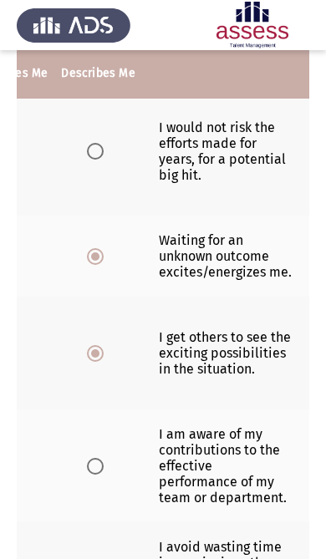
scroll to position [0, 233]
click at [118, 502] on th at bounding box center [97, 466] width 87 height 113
click at [87, 475] on span "Select an option" at bounding box center [95, 466] width 17 height 17
click at [87, 475] on input "Select an option" at bounding box center [95, 466] width 17 height 17
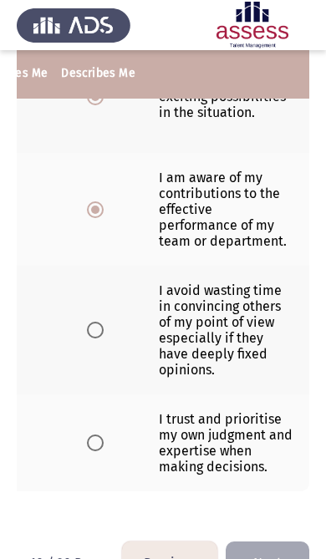
click at [99, 338] on label "Select an option" at bounding box center [98, 330] width 23 height 17
click at [99, 338] on input "Select an option" at bounding box center [95, 330] width 17 height 17
click at [94, 451] on span "Select an option" at bounding box center [95, 443] width 17 height 17
click at [94, 451] on input "Select an option" at bounding box center [95, 443] width 17 height 17
click at [277, 558] on button "Next" at bounding box center [268, 563] width 84 height 43
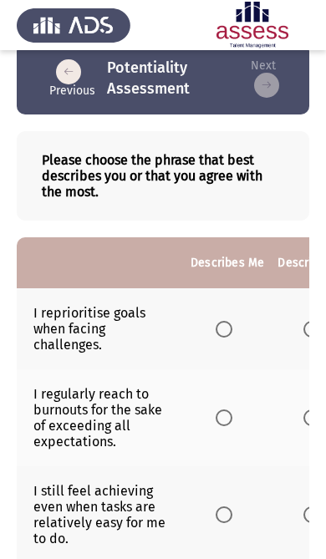
scroll to position [0, 0]
click at [232, 324] on span "Select an option" at bounding box center [224, 329] width 17 height 17
click at [232, 324] on input "Select an option" at bounding box center [224, 329] width 17 height 17
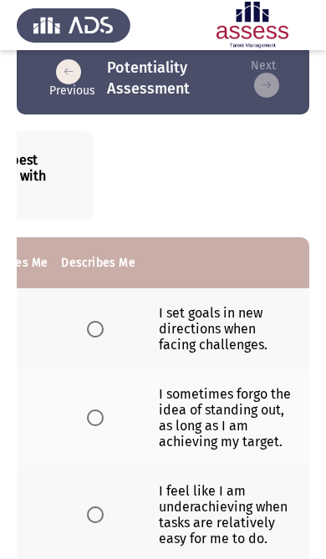
scroll to position [0, 233]
click at [89, 426] on span "Select an option" at bounding box center [95, 418] width 17 height 17
click at [89, 426] on input "Select an option" at bounding box center [95, 418] width 17 height 17
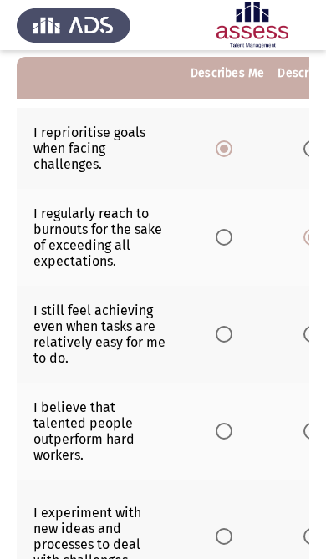
scroll to position [0, 0]
click at [237, 337] on label "Select an option" at bounding box center [227, 334] width 23 height 17
click at [232, 337] on input "Select an option" at bounding box center [224, 334] width 17 height 17
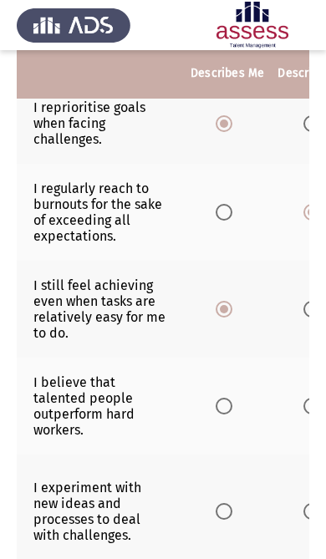
click at [212, 420] on th at bounding box center [227, 406] width 87 height 97
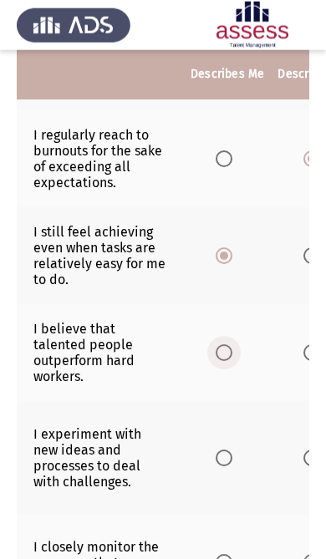
scroll to position [284, 0]
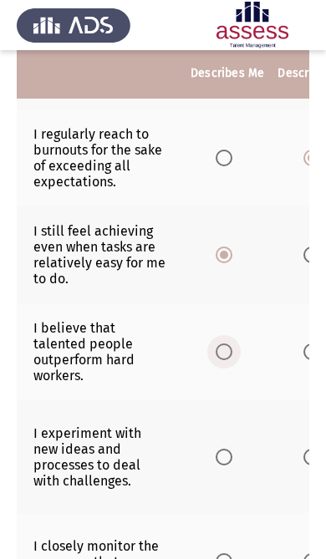
click at [230, 360] on span "Select an option" at bounding box center [224, 351] width 17 height 17
click at [230, 360] on input "Select an option" at bounding box center [224, 351] width 17 height 17
click at [226, 466] on span "Select an option" at bounding box center [224, 457] width 17 height 17
click at [226, 466] on input "Select an option" at bounding box center [224, 457] width 17 height 17
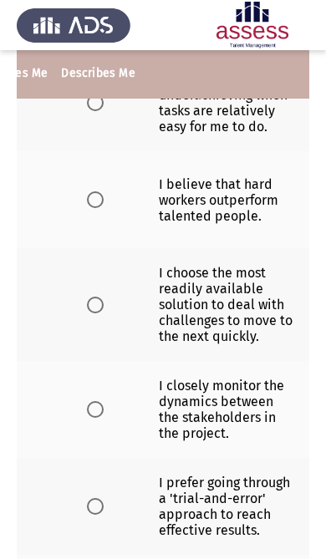
scroll to position [0, 233]
click at [105, 418] on label "Select an option" at bounding box center [98, 409] width 23 height 17
click at [104, 418] on input "Select an option" at bounding box center [95, 409] width 17 height 17
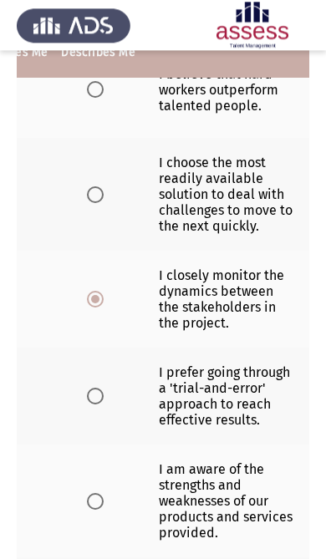
scroll to position [552, 0]
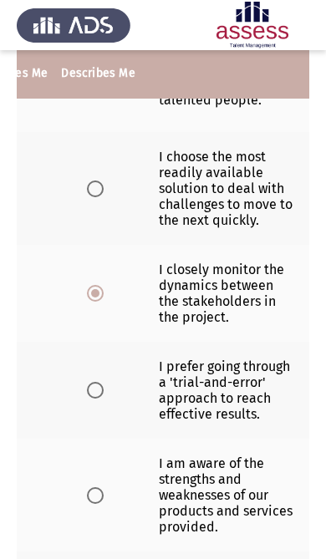
click at [95, 399] on span "Select an option" at bounding box center [95, 390] width 17 height 17
click at [95, 399] on input "Select an option" at bounding box center [95, 390] width 17 height 17
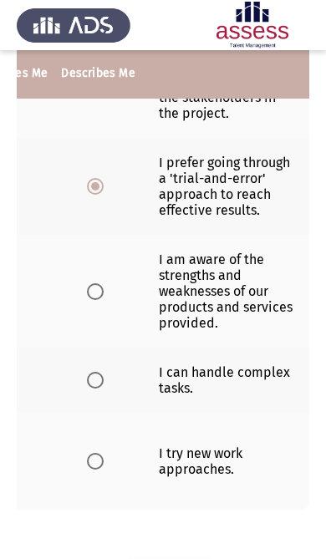
scroll to position [0, 233]
click at [104, 300] on label "Select an option" at bounding box center [98, 291] width 23 height 17
click at [104, 300] on input "Select an option" at bounding box center [95, 291] width 17 height 17
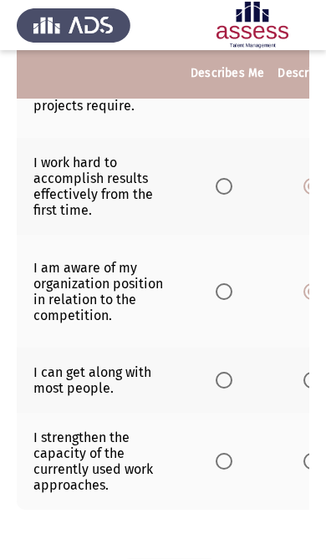
scroll to position [0, 0]
click at [237, 389] on label "Select an option" at bounding box center [227, 380] width 23 height 17
click at [232, 389] on input "Select an option" at bounding box center [224, 380] width 17 height 17
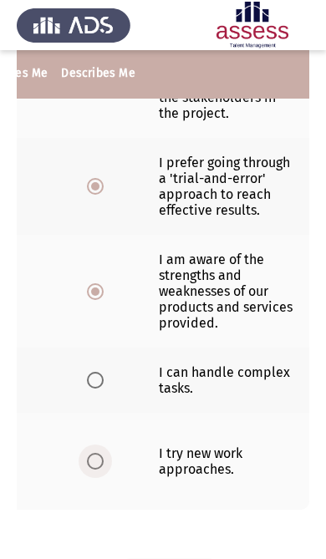
scroll to position [0, 233]
click at [103, 470] on label "Select an option" at bounding box center [98, 461] width 23 height 17
click at [103, 470] on input "Select an option" at bounding box center [95, 461] width 17 height 17
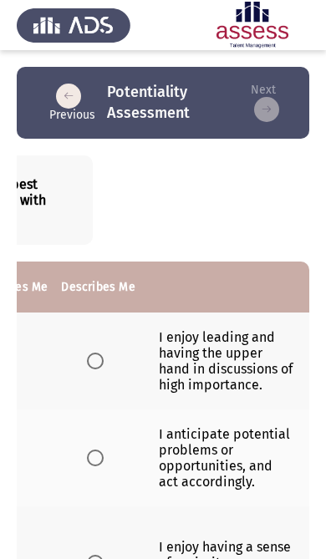
click at [105, 359] on label "Select an option" at bounding box center [98, 361] width 23 height 17
click at [104, 359] on input "Select an option" at bounding box center [95, 361] width 17 height 17
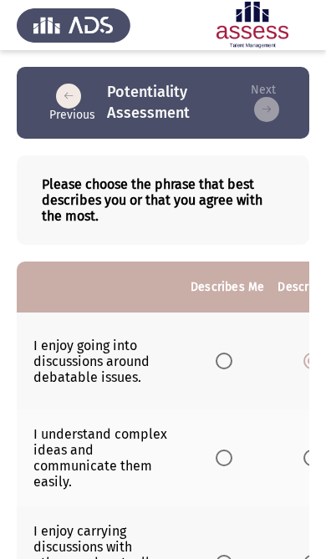
scroll to position [0, 0]
click at [221, 362] on span "Select an option" at bounding box center [224, 361] width 17 height 17
click at [221, 362] on input "Select an option" at bounding box center [224, 361] width 17 height 17
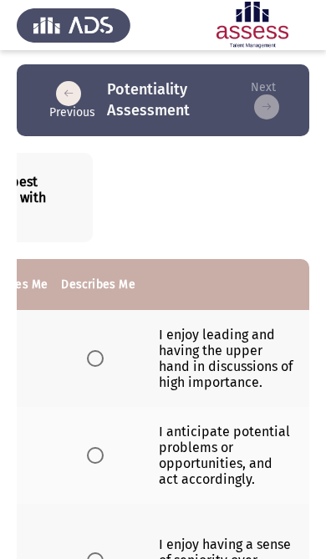
scroll to position [0, 233]
click at [105, 364] on label "Select an option" at bounding box center [98, 358] width 23 height 17
click at [104, 364] on input "Select an option" at bounding box center [95, 358] width 17 height 17
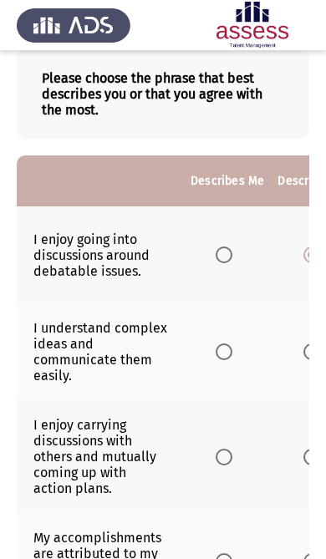
scroll to position [0, 0]
click at [238, 360] on label "Select an option" at bounding box center [227, 351] width 23 height 17
click at [232, 360] on input "Select an option" at bounding box center [224, 351] width 17 height 17
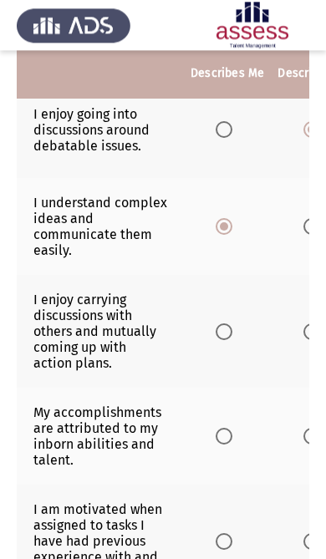
scroll to position [241, 0]
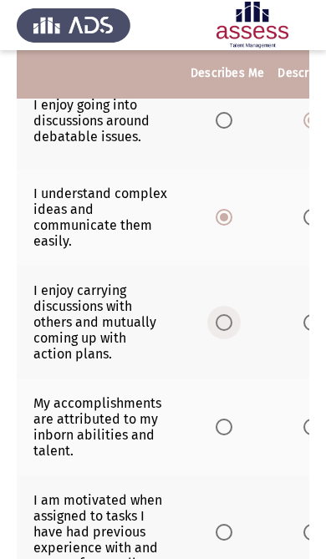
click at [239, 331] on label "Select an option" at bounding box center [227, 322] width 23 height 17
click at [232, 331] on input "Select an option" at bounding box center [224, 322] width 17 height 17
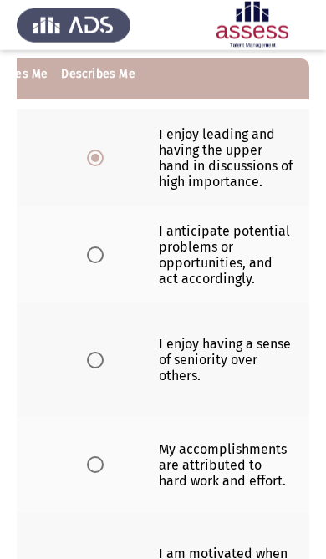
scroll to position [204, 0]
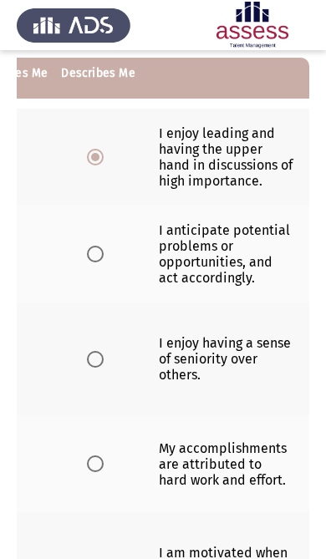
click at [102, 368] on label "Select an option" at bounding box center [98, 359] width 23 height 17
click at [102, 368] on input "Select an option" at bounding box center [95, 359] width 17 height 17
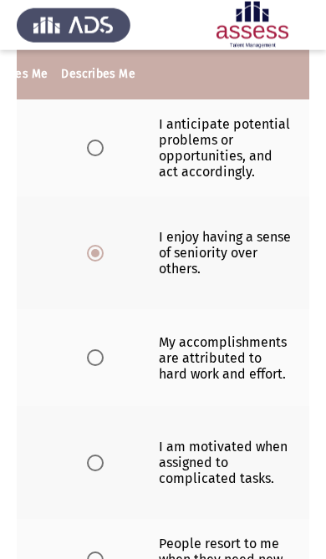
scroll to position [311, 0]
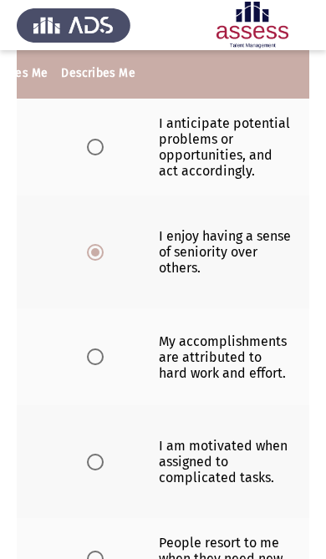
click at [88, 365] on span "Select an option" at bounding box center [95, 357] width 17 height 17
click at [88, 365] on input "Select an option" at bounding box center [95, 357] width 17 height 17
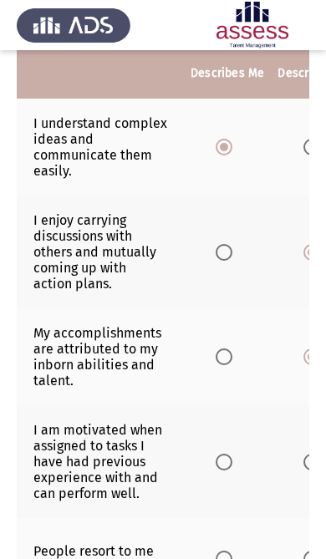
scroll to position [0, 0]
click at [232, 365] on span "Select an option" at bounding box center [224, 357] width 17 height 17
click at [232, 365] on input "Select an option" at bounding box center [224, 357] width 17 height 17
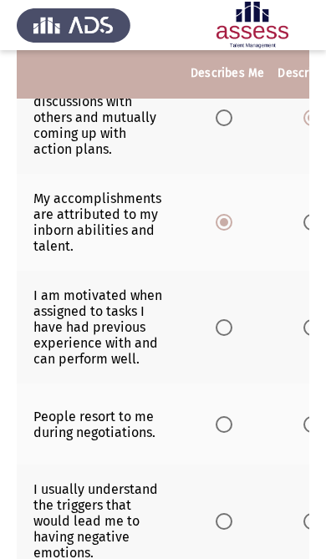
click at [223, 336] on span "Select an option" at bounding box center [224, 327] width 17 height 17
click at [223, 336] on input "Select an option" at bounding box center [224, 327] width 17 height 17
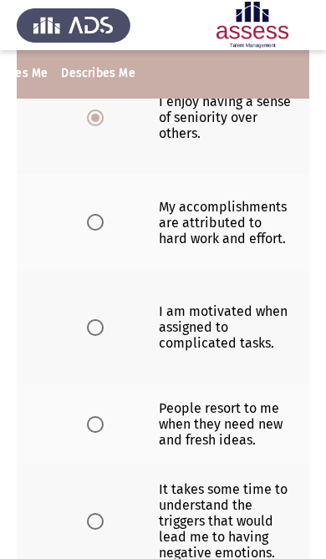
scroll to position [0, 233]
click at [89, 433] on span "Select an option" at bounding box center [95, 424] width 17 height 17
click at [89, 433] on input "Select an option" at bounding box center [95, 424] width 17 height 17
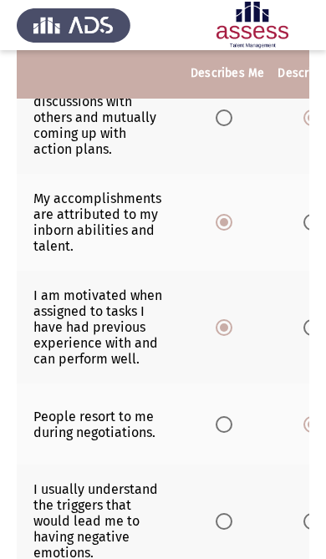
scroll to position [0, 0]
click at [231, 433] on span "Select an option" at bounding box center [224, 424] width 17 height 17
click at [231, 433] on input "Select an option" at bounding box center [224, 424] width 17 height 17
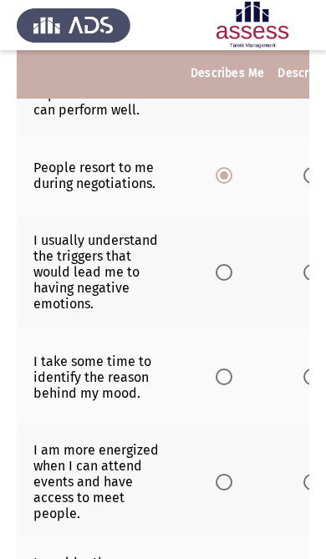
click at [228, 281] on span "Select an option" at bounding box center [224, 272] width 17 height 17
click at [228, 281] on input "Select an option" at bounding box center [224, 272] width 17 height 17
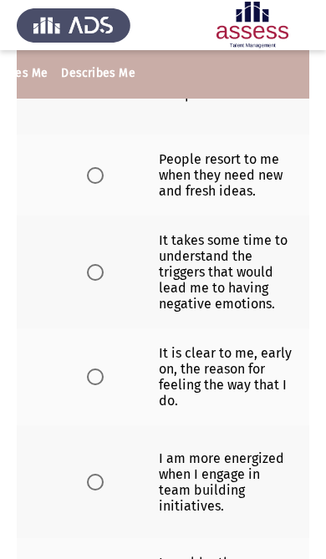
scroll to position [0, 233]
click at [103, 385] on label "Select an option" at bounding box center [98, 377] width 23 height 17
click at [103, 385] on input "Select an option" at bounding box center [95, 377] width 17 height 17
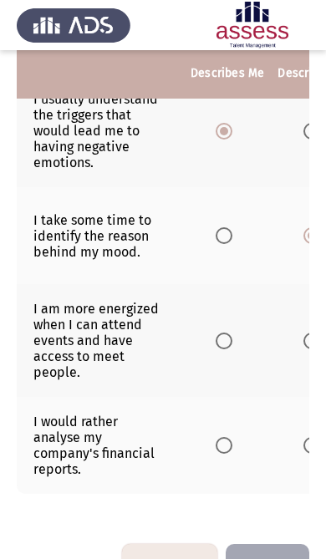
scroll to position [0, 0]
click at [232, 349] on span "Select an option" at bounding box center [224, 341] width 17 height 17
click at [232, 349] on input "Select an option" at bounding box center [224, 341] width 17 height 17
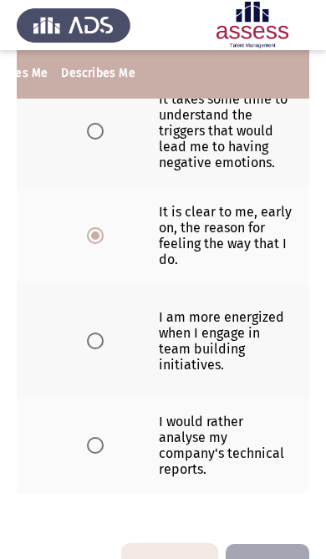
scroll to position [0, 233]
click at [117, 488] on th at bounding box center [97, 445] width 87 height 97
click at [97, 454] on span "Select an option" at bounding box center [95, 445] width 17 height 17
click at [97, 454] on input "Select an option" at bounding box center [95, 445] width 17 height 17
click at [272, 558] on button "Next" at bounding box center [268, 565] width 84 height 43
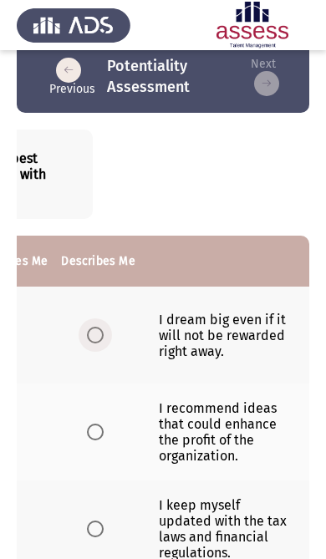
click at [104, 343] on label "Select an option" at bounding box center [98, 335] width 23 height 17
click at [104, 343] on input "Select an option" at bounding box center [95, 335] width 17 height 17
click at [104, 435] on label "Select an option" at bounding box center [98, 432] width 23 height 17
click at [104, 435] on input "Select an option" at bounding box center [95, 432] width 17 height 17
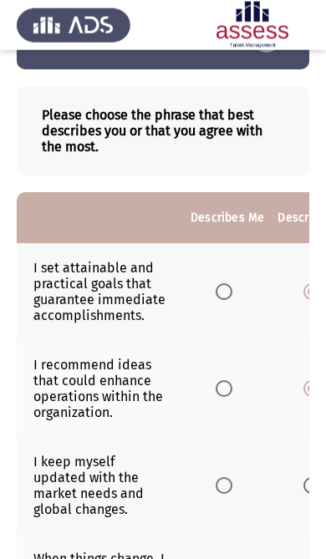
scroll to position [77, 0]
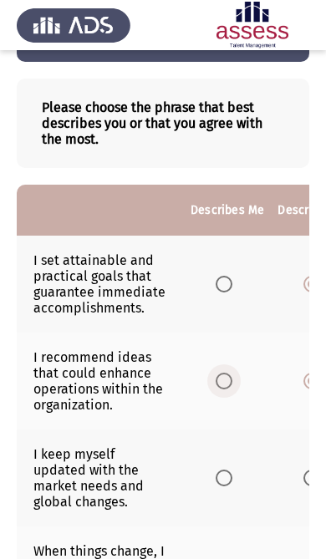
click at [226, 389] on span "Select an option" at bounding box center [224, 381] width 17 height 17
click at [226, 389] on input "Select an option" at bounding box center [224, 381] width 17 height 17
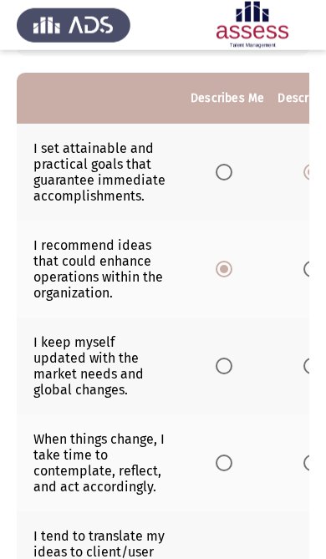
scroll to position [190, 0]
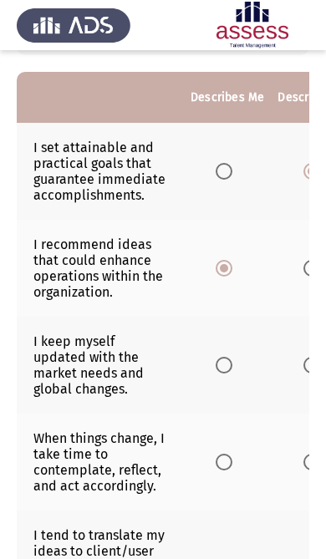
click at [228, 374] on span "Select an option" at bounding box center [224, 365] width 17 height 17
click at [228, 374] on input "Select an option" at bounding box center [224, 365] width 17 height 17
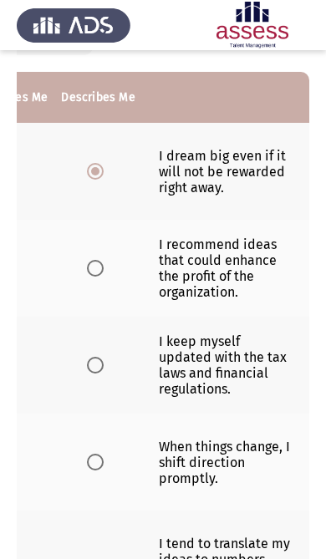
scroll to position [0, 233]
click at [103, 374] on label "Select an option" at bounding box center [98, 365] width 23 height 17
click at [103, 374] on input "Select an option" at bounding box center [95, 365] width 17 height 17
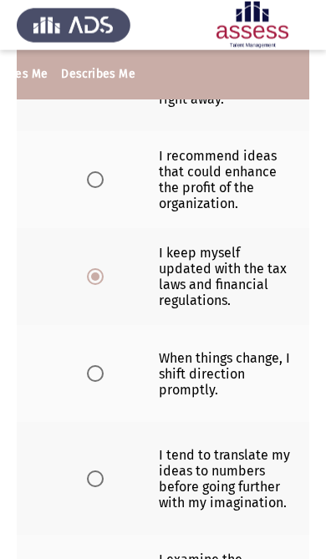
scroll to position [279, 0]
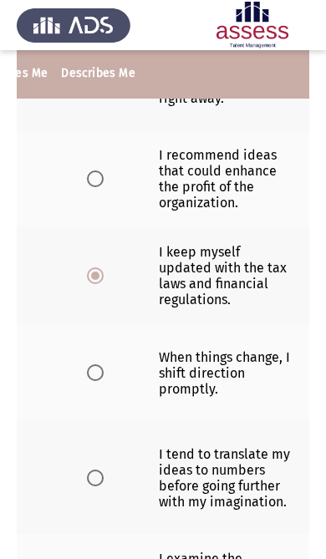
click at [104, 381] on label "Select an option" at bounding box center [98, 372] width 23 height 17
click at [104, 381] on input "Select an option" at bounding box center [95, 372] width 17 height 17
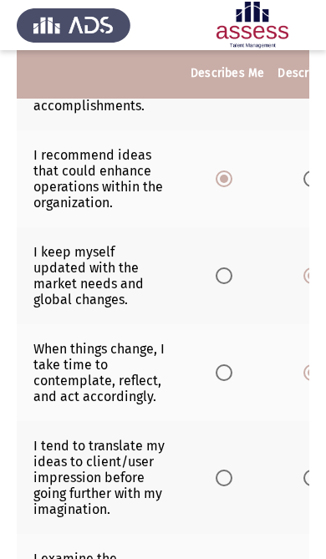
scroll to position [0, 0]
click at [220, 381] on span "Select an option" at bounding box center [224, 372] width 17 height 17
click at [220, 381] on input "Select an option" at bounding box center [224, 372] width 17 height 17
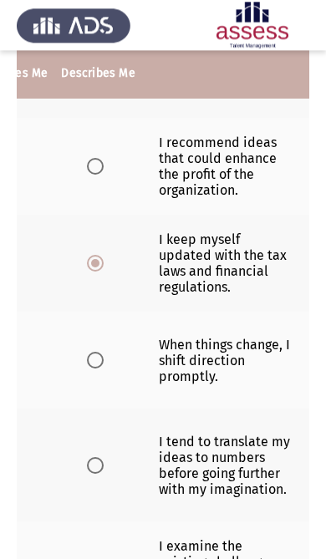
scroll to position [0, 233]
click at [99, 369] on label "Select an option" at bounding box center [98, 360] width 23 height 17
click at [99, 369] on input "Select an option" at bounding box center [95, 360] width 17 height 17
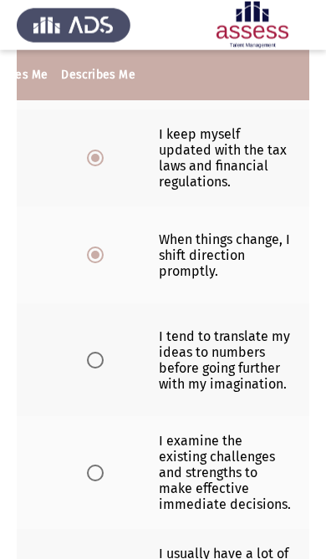
scroll to position [399, 0]
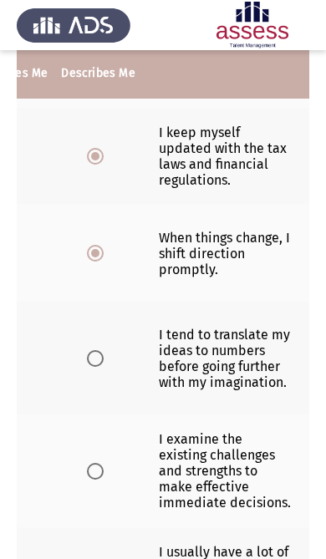
click at [116, 384] on th at bounding box center [97, 358] width 87 height 113
click at [90, 398] on th at bounding box center [97, 358] width 87 height 113
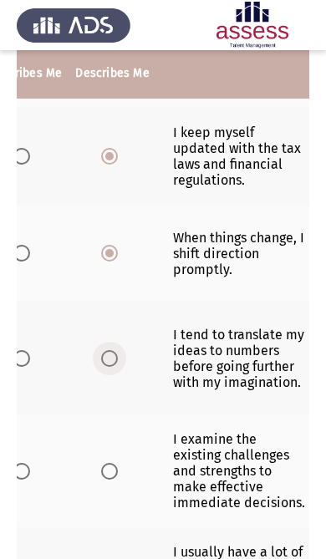
click at [118, 367] on span "Select an option" at bounding box center [109, 358] width 17 height 17
click at [118, 367] on input "Select an option" at bounding box center [109, 358] width 17 height 17
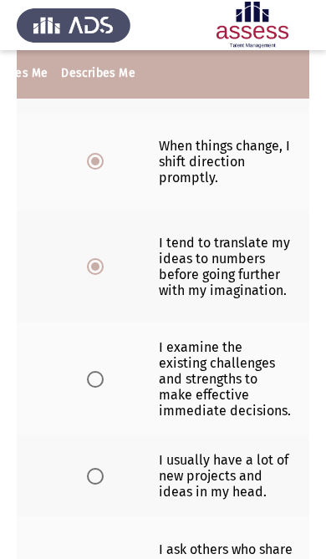
scroll to position [0, 233]
click at [104, 388] on label "Select an option" at bounding box center [98, 379] width 23 height 17
click at [104, 388] on input "Select an option" at bounding box center [95, 379] width 17 height 17
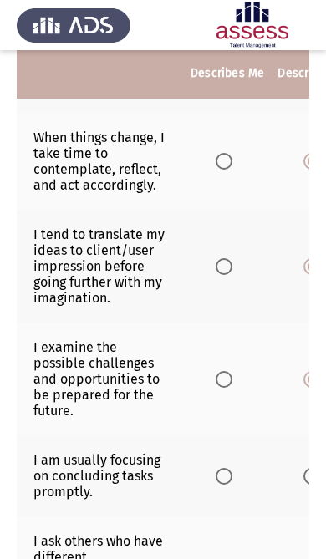
scroll to position [0, 0]
click at [228, 388] on span "Select an option" at bounding box center [224, 379] width 17 height 17
click at [228, 388] on input "Select an option" at bounding box center [224, 379] width 17 height 17
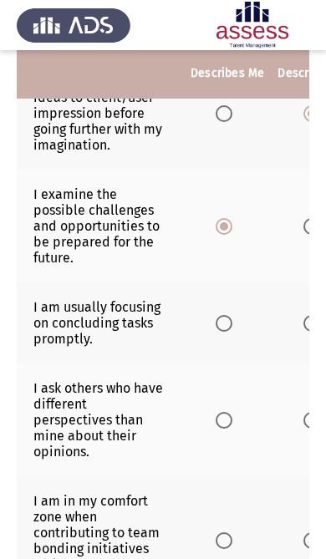
scroll to position [643, 0]
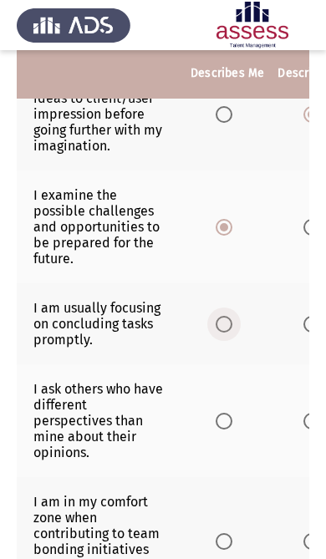
click at [226, 333] on span "Select an option" at bounding box center [224, 324] width 17 height 17
click at [226, 333] on input "Select an option" at bounding box center [224, 324] width 17 height 17
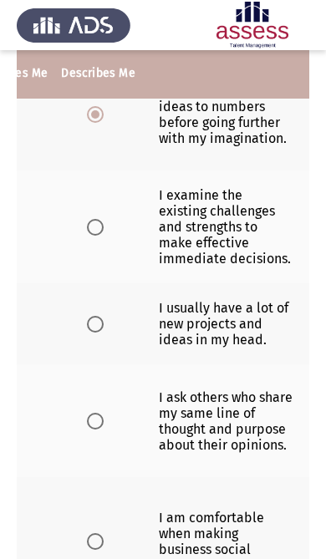
scroll to position [0, 233]
click at [105, 430] on label "Select an option" at bounding box center [98, 421] width 23 height 17
click at [104, 430] on input "Select an option" at bounding box center [95, 421] width 17 height 17
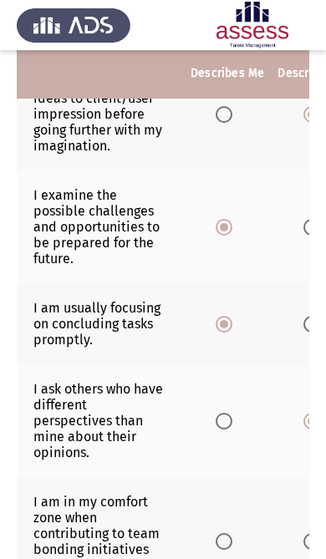
scroll to position [0, 0]
click at [220, 430] on span "Select an option" at bounding box center [224, 421] width 17 height 17
click at [220, 430] on input "Select an option" at bounding box center [224, 421] width 17 height 17
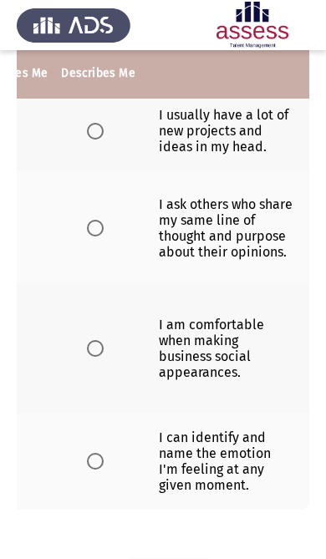
scroll to position [0, 233]
click at [103, 357] on label "Select an option" at bounding box center [98, 348] width 23 height 17
click at [103, 357] on input "Select an option" at bounding box center [95, 348] width 17 height 17
click at [88, 470] on span "Select an option" at bounding box center [95, 461] width 17 height 17
click at [88, 470] on input "Select an option" at bounding box center [95, 461] width 17 height 17
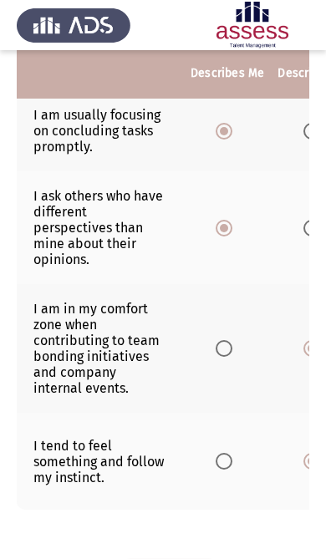
scroll to position [0, 0]
click at [220, 470] on span "Select an option" at bounding box center [224, 461] width 17 height 17
click at [220, 470] on input "Select an option" at bounding box center [224, 461] width 17 height 17
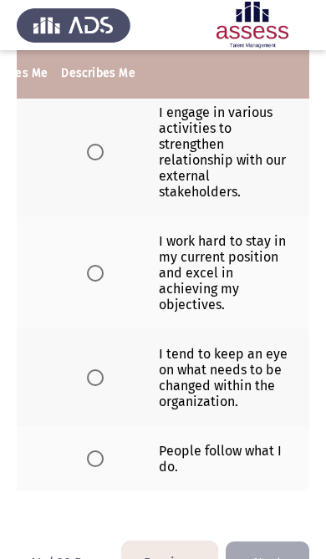
scroll to position [0, 233]
click at [96, 467] on span "Select an option" at bounding box center [95, 458] width 17 height 17
click at [96, 467] on input "Select an option" at bounding box center [95, 458] width 17 height 17
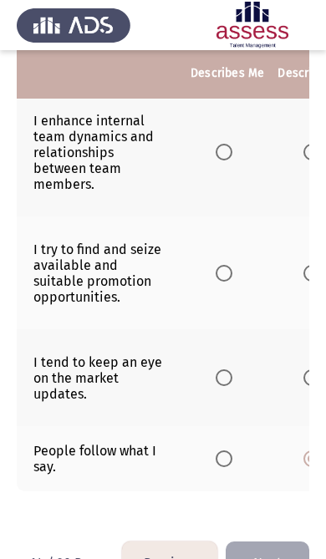
scroll to position [0, 0]
click at [229, 386] on span "Select an option" at bounding box center [224, 377] width 17 height 17
click at [229, 386] on input "Select an option" at bounding box center [224, 377] width 17 height 17
click at [220, 282] on span "Select an option" at bounding box center [224, 273] width 17 height 17
click at [220, 282] on input "Select an option" at bounding box center [224, 273] width 17 height 17
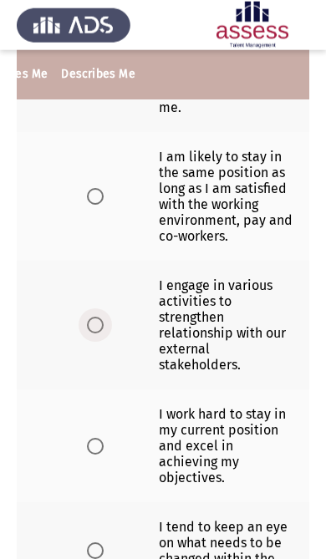
scroll to position [714, 0]
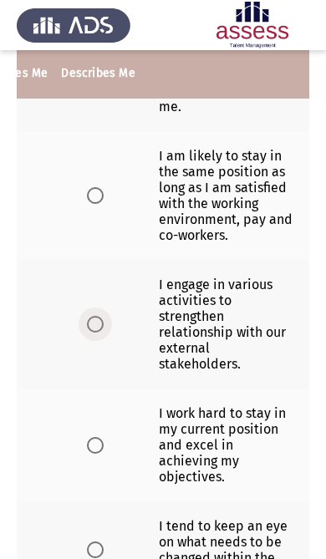
click at [94, 333] on span "Select an option" at bounding box center [95, 324] width 17 height 17
click at [94, 333] on input "Select an option" at bounding box center [95, 324] width 17 height 17
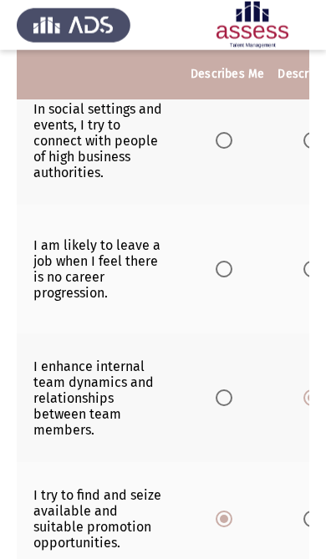
scroll to position [641, 0]
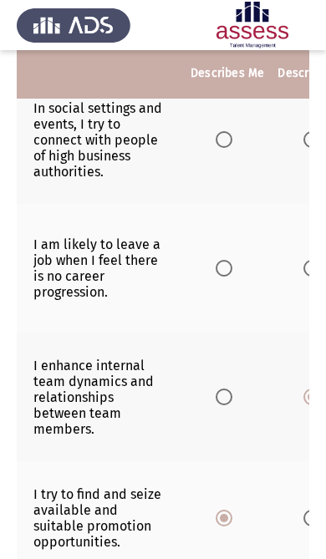
click at [232, 277] on span "Select an option" at bounding box center [224, 268] width 17 height 17
click at [232, 277] on input "Select an option" at bounding box center [224, 268] width 17 height 17
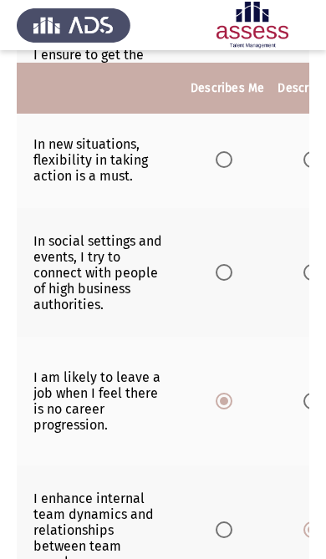
scroll to position [501, 0]
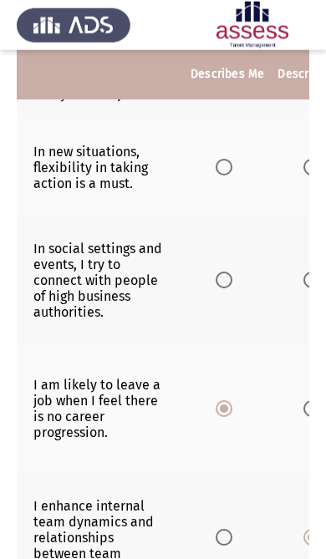
click at [239, 288] on label "Select an option" at bounding box center [227, 280] width 23 height 17
click at [232, 288] on input "Select an option" at bounding box center [224, 280] width 17 height 17
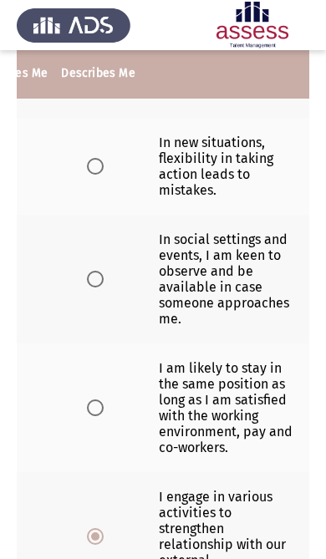
scroll to position [0, 233]
click at [103, 287] on label "Select an option" at bounding box center [98, 279] width 23 height 17
click at [103, 287] on input "Select an option" at bounding box center [95, 279] width 17 height 17
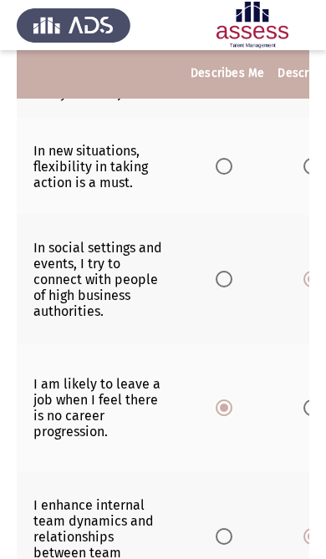
scroll to position [0, 0]
click at [212, 299] on th at bounding box center [227, 279] width 87 height 129
click at [224, 287] on span "Select an option" at bounding box center [224, 279] width 17 height 17
click at [224, 287] on input "Select an option" at bounding box center [224, 279] width 17 height 17
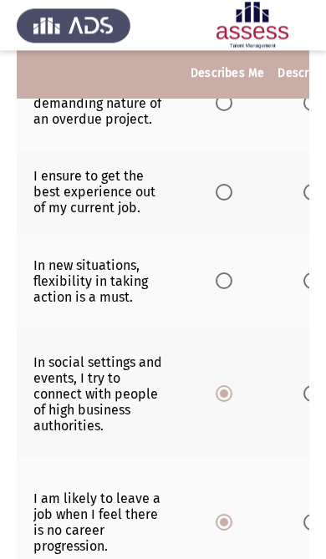
scroll to position [387, 0]
click at [232, 289] on span "Select an option" at bounding box center [224, 280] width 17 height 17
click at [232, 289] on input "Select an option" at bounding box center [224, 280] width 17 height 17
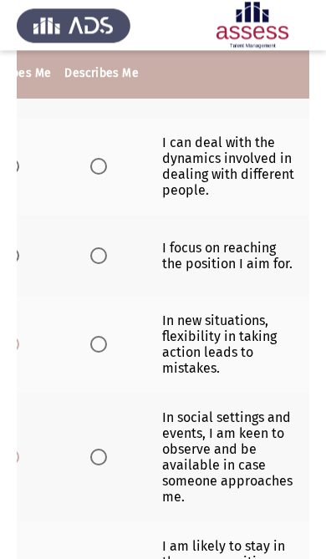
scroll to position [0, 213]
click at [114, 264] on label "Select an option" at bounding box center [101, 255] width 23 height 17
click at [107, 264] on input "Select an option" at bounding box center [98, 255] width 17 height 17
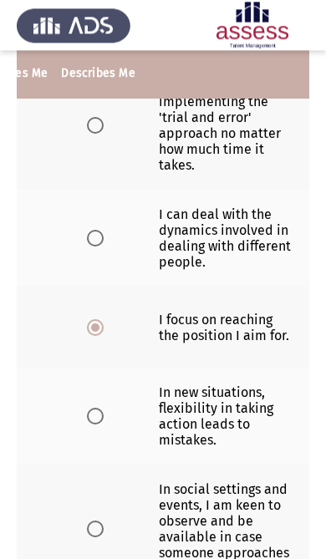
scroll to position [252, 0]
click at [105, 247] on label "Select an option" at bounding box center [98, 238] width 23 height 17
click at [104, 247] on input "Select an option" at bounding box center [95, 238] width 17 height 17
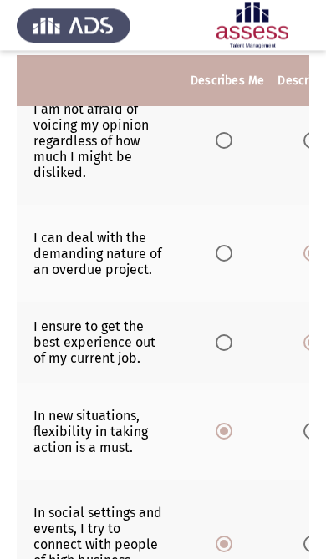
scroll to position [228, 0]
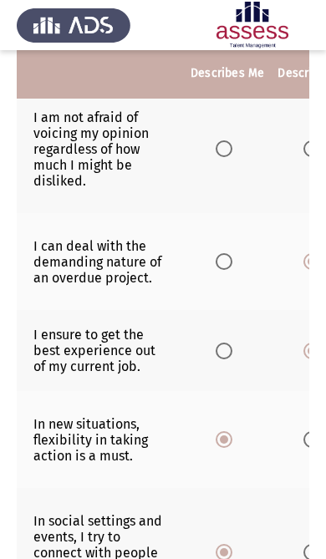
click at [232, 154] on span "Select an option" at bounding box center [224, 148] width 17 height 17
click at [232, 154] on input "Select an option" at bounding box center [224, 148] width 17 height 17
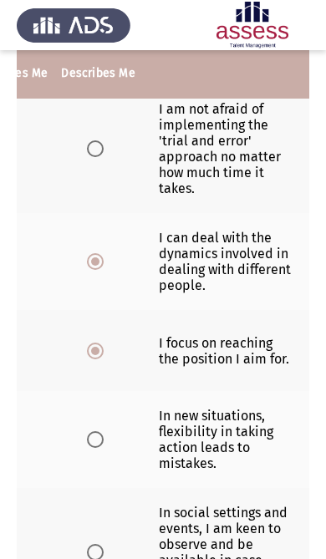
scroll to position [0, 233]
click at [97, 157] on span "Select an option" at bounding box center [95, 148] width 17 height 17
click at [97, 157] on input "Select an option" at bounding box center [95, 148] width 17 height 17
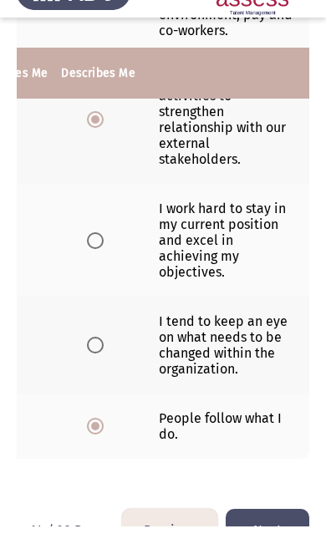
scroll to position [886, 0]
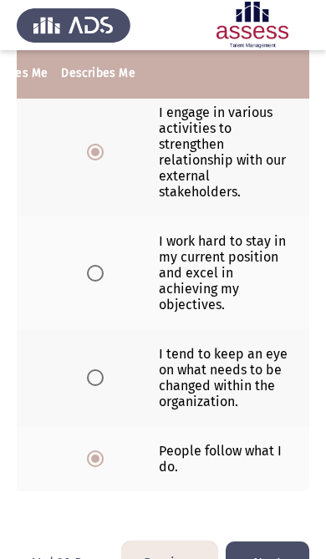
click at [281, 558] on button "Next" at bounding box center [268, 563] width 84 height 43
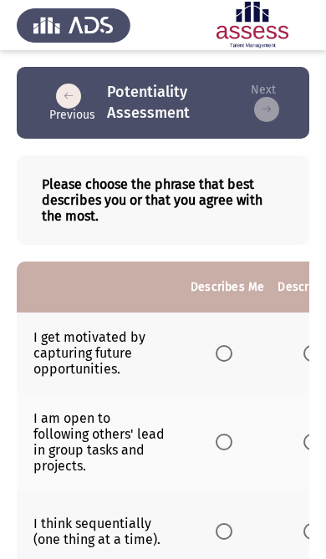
click at [271, 488] on th at bounding box center [227, 442] width 87 height 97
click at [227, 357] on span "Select an option" at bounding box center [224, 353] width 17 height 17
click at [227, 357] on input "Select an option" at bounding box center [224, 353] width 17 height 17
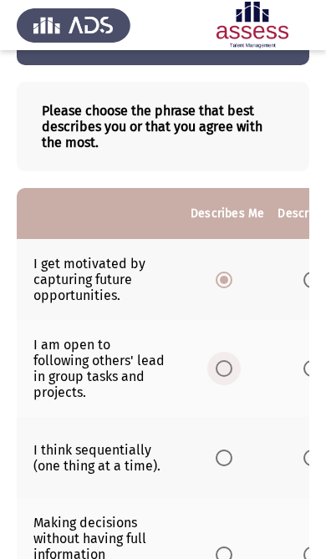
click at [227, 374] on span "Select an option" at bounding box center [224, 368] width 17 height 17
click at [227, 374] on input "Select an option" at bounding box center [224, 368] width 17 height 17
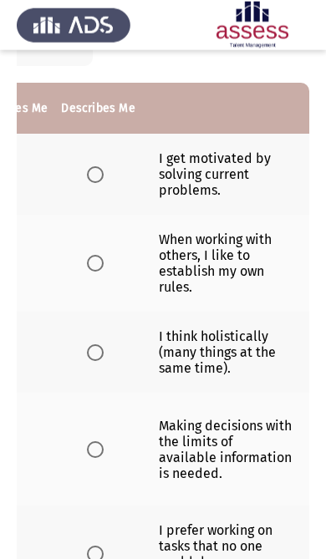
scroll to position [180, 0]
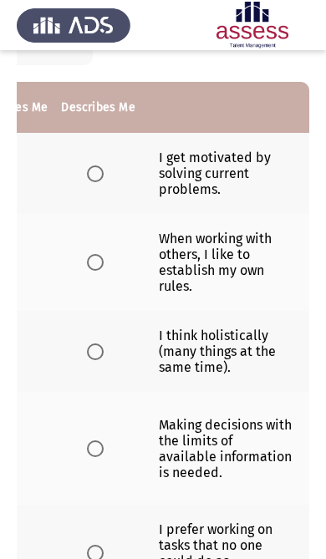
click at [97, 360] on span "Select an option" at bounding box center [95, 351] width 17 height 17
click at [97, 360] on input "Select an option" at bounding box center [95, 351] width 17 height 17
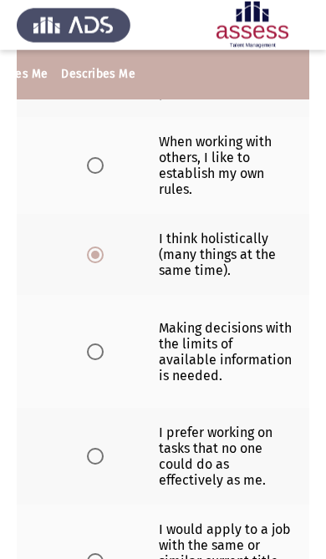
scroll to position [0, 233]
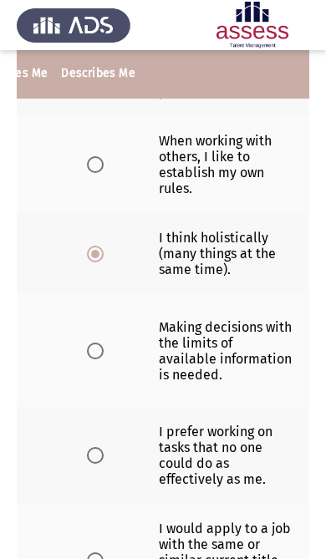
click at [97, 359] on span "Select an option" at bounding box center [95, 351] width 17 height 17
click at [97, 359] on input "Select an option" at bounding box center [95, 351] width 17 height 17
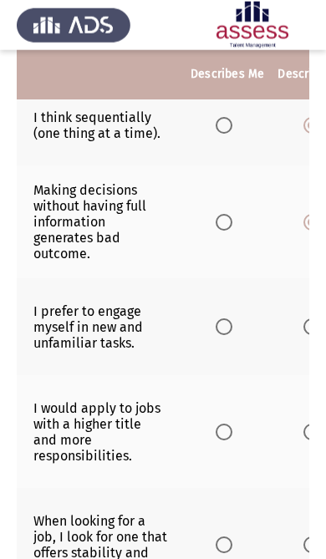
scroll to position [0, 0]
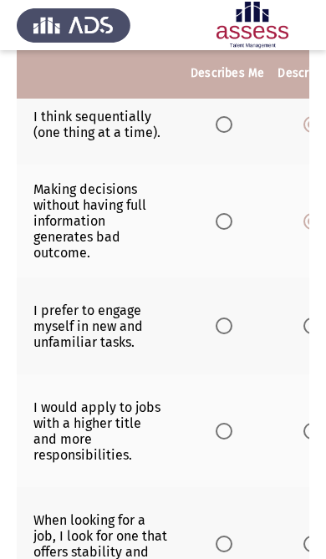
click at [232, 334] on span "Select an option" at bounding box center [224, 326] width 17 height 17
click at [232, 334] on input "Select an option" at bounding box center [224, 326] width 17 height 17
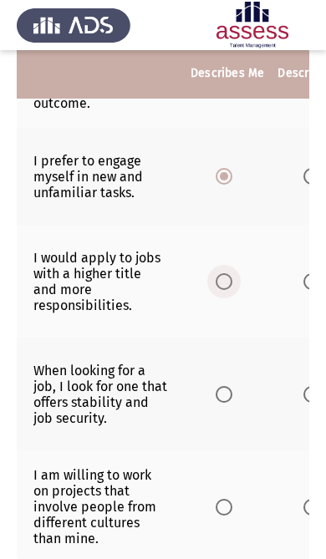
click at [239, 290] on label "Select an option" at bounding box center [227, 281] width 23 height 17
click at [232, 290] on input "Select an option" at bounding box center [224, 281] width 17 height 17
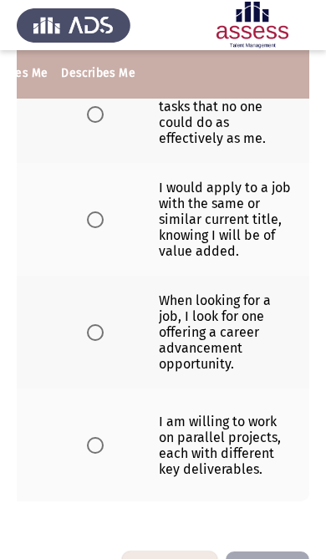
scroll to position [0, 233]
click at [99, 341] on span "Select an option" at bounding box center [95, 332] width 17 height 17
click at [99, 341] on input "Select an option" at bounding box center [95, 332] width 17 height 17
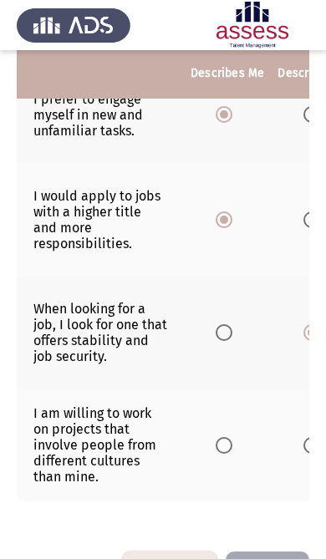
scroll to position [0, 8]
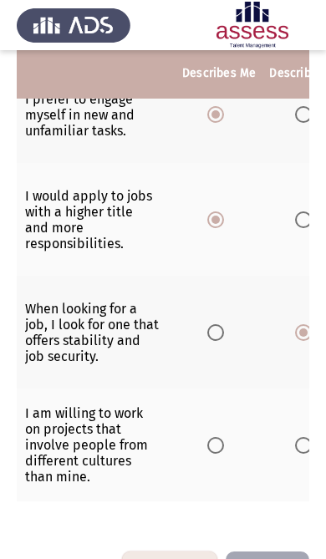
click at [210, 484] on th at bounding box center [219, 445] width 87 height 113
click at [216, 454] on span "Select an option" at bounding box center [215, 445] width 17 height 17
click at [216, 454] on input "Select an option" at bounding box center [215, 445] width 17 height 17
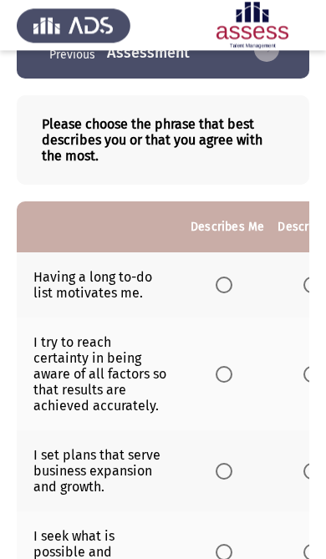
scroll to position [60, 0]
click at [227, 275] on th at bounding box center [227, 284] width 87 height 65
click at [238, 282] on label "Select an option" at bounding box center [227, 285] width 23 height 17
click at [232, 282] on input "Select an option" at bounding box center [224, 285] width 17 height 17
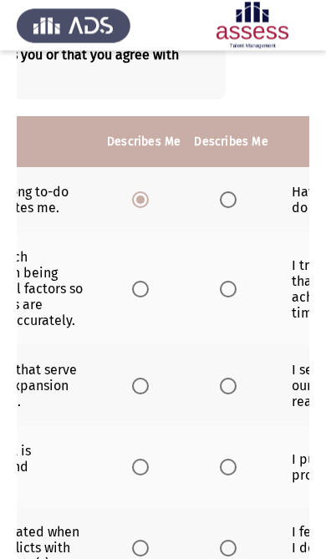
scroll to position [0, 85]
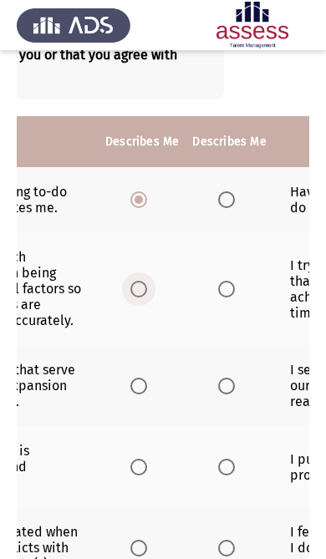
click at [147, 298] on span "Select an option" at bounding box center [138, 289] width 17 height 17
click at [147, 298] on input "Select an option" at bounding box center [138, 289] width 17 height 17
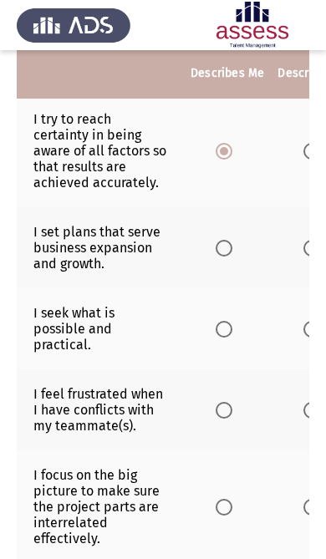
scroll to position [0, 0]
click at [221, 257] on span "Select an option" at bounding box center [224, 248] width 17 height 17
click at [221, 257] on input "Select an option" at bounding box center [224, 248] width 17 height 17
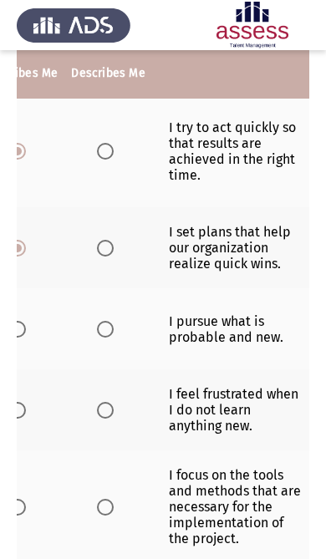
scroll to position [0, 207]
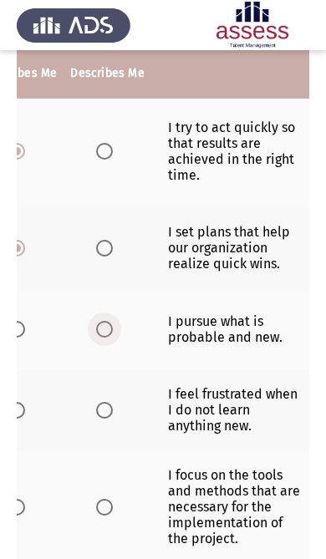
click at [120, 338] on label "Select an option" at bounding box center [107, 329] width 23 height 17
click at [113, 338] on input "Select an option" at bounding box center [104, 329] width 17 height 17
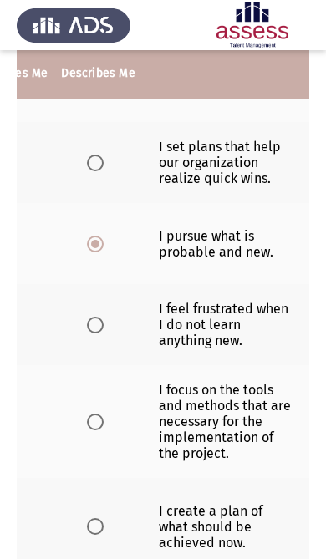
scroll to position [0, 233]
click at [88, 333] on span "Select an option" at bounding box center [95, 325] width 17 height 17
click at [88, 333] on input "Select an option" at bounding box center [95, 325] width 17 height 17
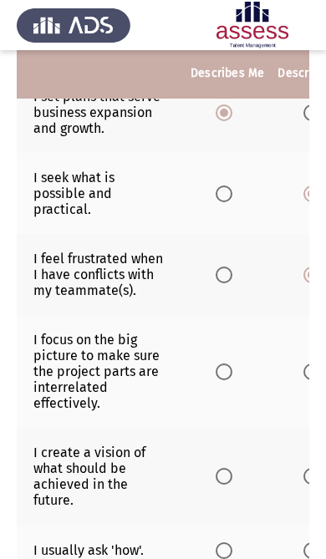
scroll to position [0, 0]
click at [232, 380] on span "Select an option" at bounding box center [224, 372] width 17 height 17
click at [232, 380] on input "Select an option" at bounding box center [224, 372] width 17 height 17
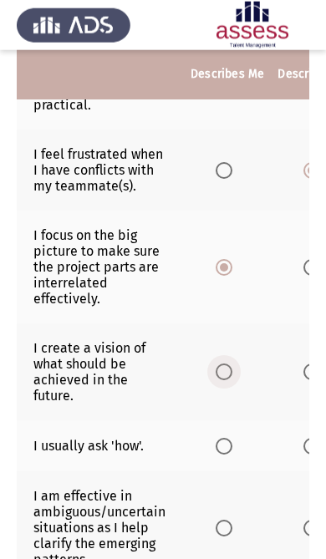
scroll to position [524, 0]
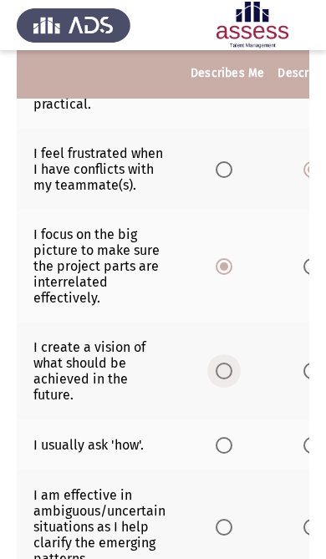
click at [221, 379] on span "Select an option" at bounding box center [224, 371] width 17 height 17
click at [221, 379] on input "Select an option" at bounding box center [224, 371] width 17 height 17
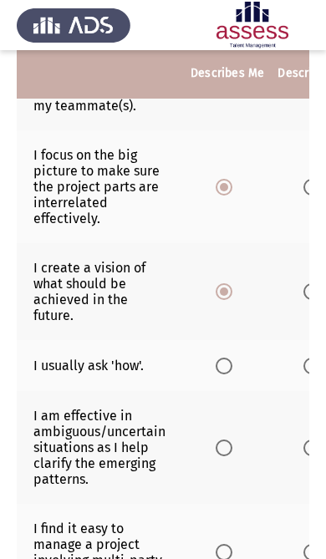
scroll to position [0, 0]
click at [229, 374] on span "Select an option" at bounding box center [224, 366] width 17 height 17
click at [229, 374] on input "Select an option" at bounding box center [224, 366] width 17 height 17
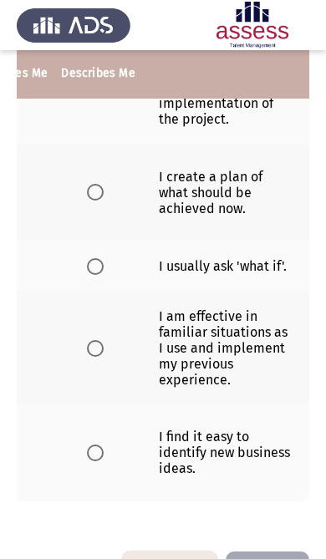
scroll to position [0, 233]
click at [104, 275] on label "Select an option" at bounding box center [98, 266] width 23 height 17
click at [104, 275] on input "Select an option" at bounding box center [95, 266] width 17 height 17
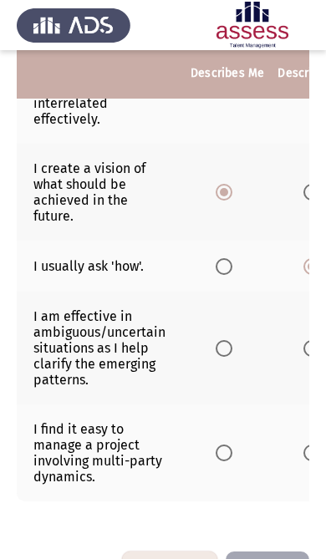
scroll to position [0, 0]
click at [229, 357] on span "Select an option" at bounding box center [224, 348] width 17 height 17
click at [229, 357] on input "Select an option" at bounding box center [224, 348] width 17 height 17
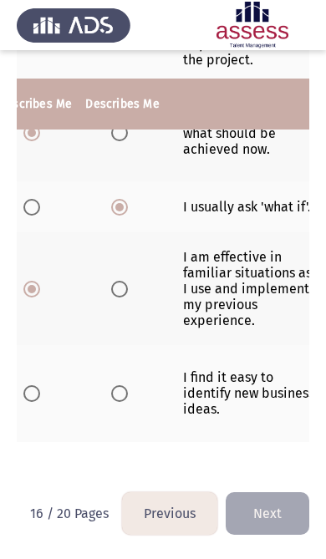
scroll to position [0, 206]
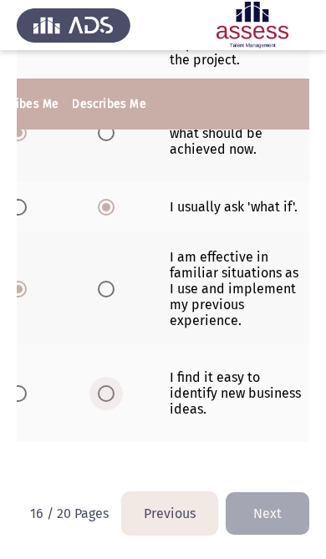
click at [112, 399] on span "Select an option" at bounding box center [106, 393] width 17 height 17
click at [112, 399] on input "Select an option" at bounding box center [106, 393] width 17 height 17
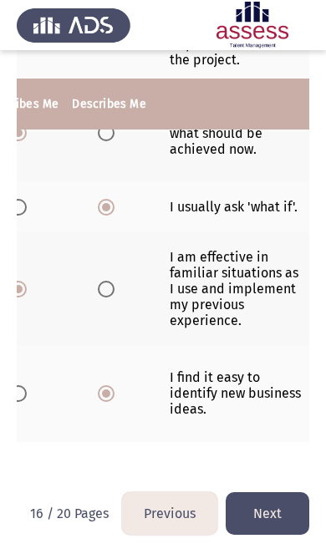
click at [269, 516] on button "Next" at bounding box center [268, 513] width 84 height 43
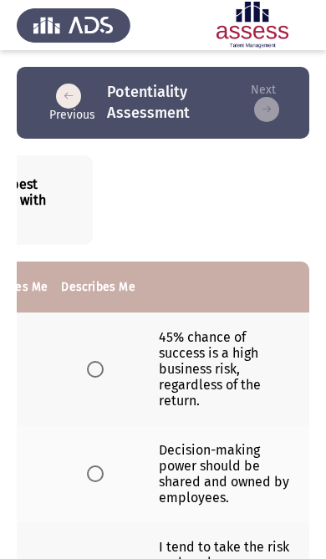
scroll to position [0, 233]
click at [101, 378] on label "Select an option" at bounding box center [98, 369] width 23 height 17
click at [101, 378] on input "Select an option" at bounding box center [95, 369] width 17 height 17
click at [105, 482] on label "Select an option" at bounding box center [98, 474] width 23 height 17
click at [104, 482] on input "Select an option" at bounding box center [95, 474] width 17 height 17
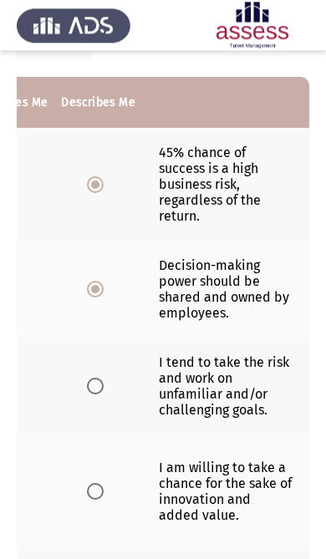
click at [104, 393] on label "Select an option" at bounding box center [98, 386] width 23 height 17
click at [104, 393] on input "Select an option" at bounding box center [95, 386] width 17 height 17
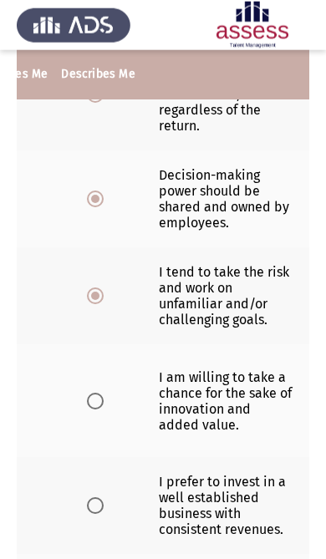
scroll to position [281, 0]
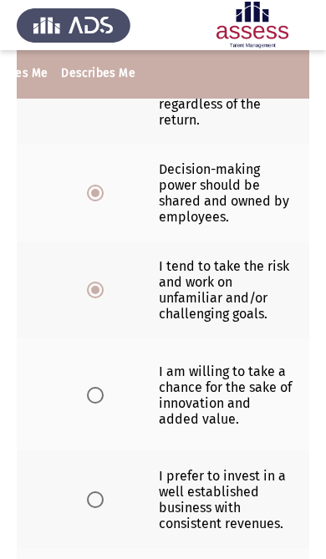
click at [100, 404] on label "Select an option" at bounding box center [98, 395] width 23 height 17
click at [100, 404] on input "Select an option" at bounding box center [95, 395] width 17 height 17
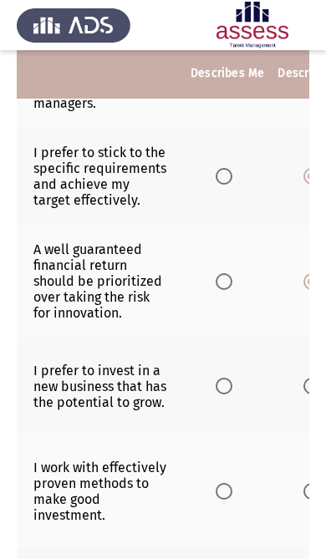
scroll to position [0, 0]
click at [232, 394] on span "Select an option" at bounding box center [224, 386] width 17 height 17
click at [232, 394] on input "Select an option" at bounding box center [224, 386] width 17 height 17
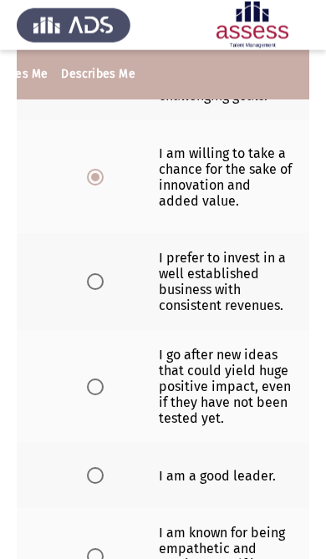
scroll to position [0, 233]
click at [116, 406] on th at bounding box center [97, 386] width 87 height 113
click at [104, 395] on label "Select an option" at bounding box center [98, 387] width 23 height 17
click at [104, 395] on input "Select an option" at bounding box center [95, 387] width 17 height 17
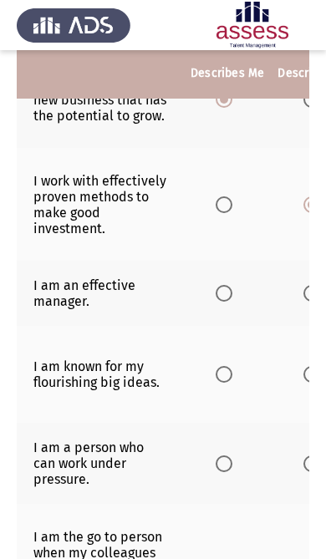
scroll to position [0, 0]
click at [232, 302] on span "Select an option" at bounding box center [224, 293] width 17 height 17
click at [232, 302] on input "Select an option" at bounding box center [224, 293] width 17 height 17
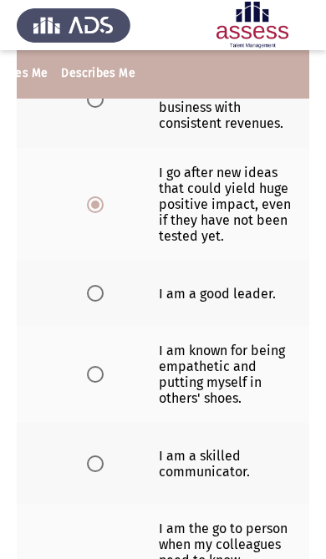
scroll to position [0, 233]
click at [103, 302] on label "Select an option" at bounding box center [98, 293] width 23 height 17
click at [103, 302] on input "Select an option" at bounding box center [95, 293] width 17 height 17
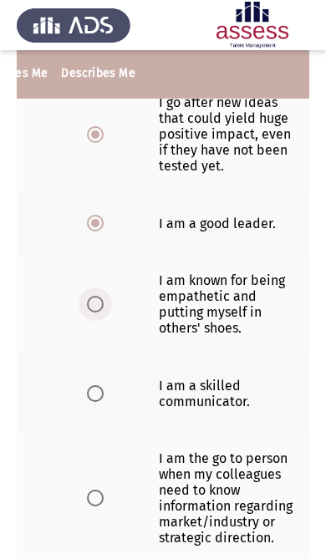
click at [103, 313] on label "Select an option" at bounding box center [98, 304] width 23 height 17
click at [103, 313] on input "Select an option" at bounding box center [95, 304] width 17 height 17
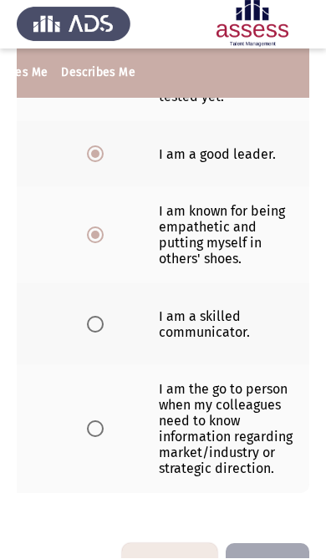
scroll to position [819, 0]
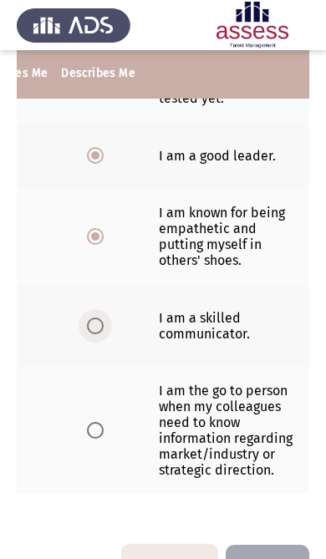
click at [98, 334] on span "Select an option" at bounding box center [95, 326] width 17 height 17
click at [98, 334] on input "Select an option" at bounding box center [95, 326] width 17 height 17
click at [100, 439] on label "Select an option" at bounding box center [98, 430] width 23 height 17
click at [100, 439] on input "Select an option" at bounding box center [95, 430] width 17 height 17
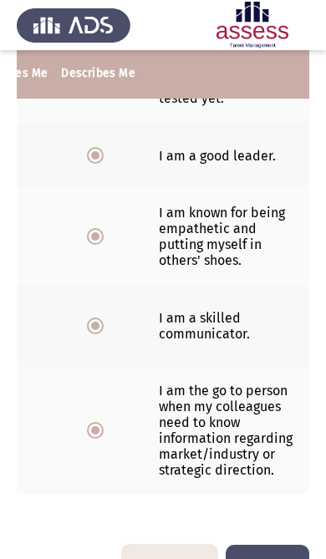
click at [282, 558] on button "Next" at bounding box center [268, 566] width 84 height 43
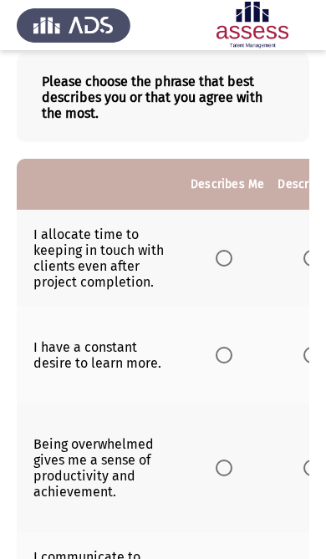
scroll to position [0, 0]
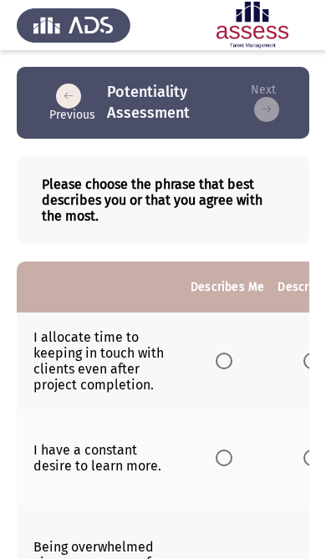
click at [221, 369] on span "Select an option" at bounding box center [224, 361] width 17 height 17
click at [221, 369] on input "Select an option" at bounding box center [224, 361] width 17 height 17
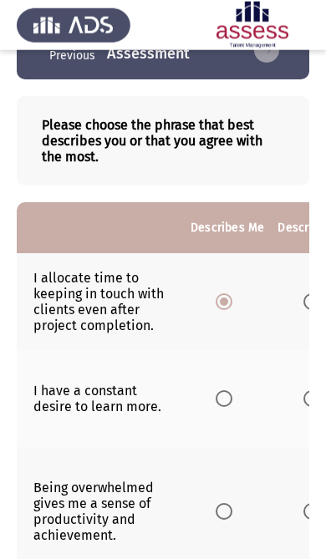
scroll to position [60, 0]
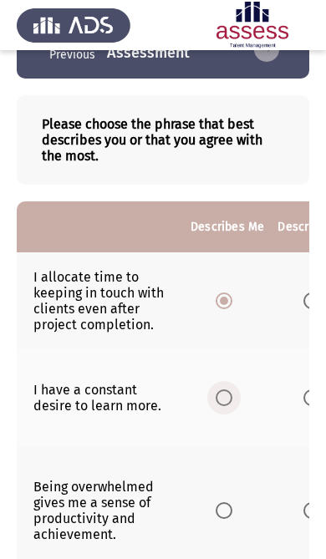
click at [228, 406] on span "Select an option" at bounding box center [224, 397] width 17 height 17
click at [228, 406] on input "Select an option" at bounding box center [224, 397] width 17 height 17
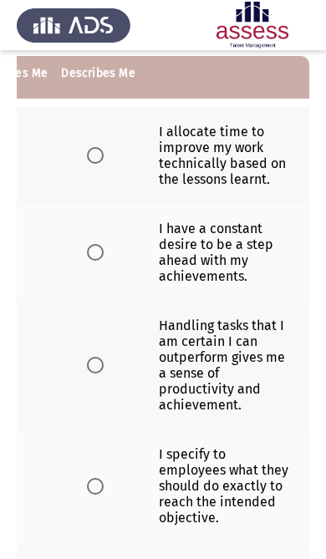
scroll to position [0, 233]
click at [104, 373] on label "Select an option" at bounding box center [98, 365] width 23 height 17
click at [104, 373] on input "Select an option" at bounding box center [95, 365] width 17 height 17
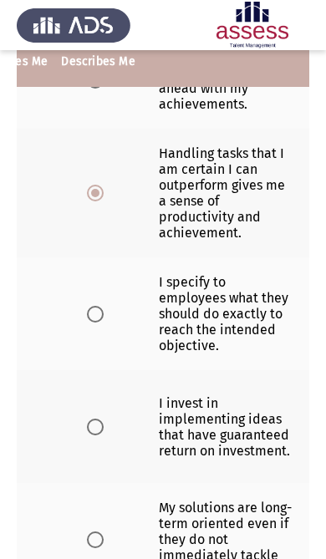
scroll to position [389, 0]
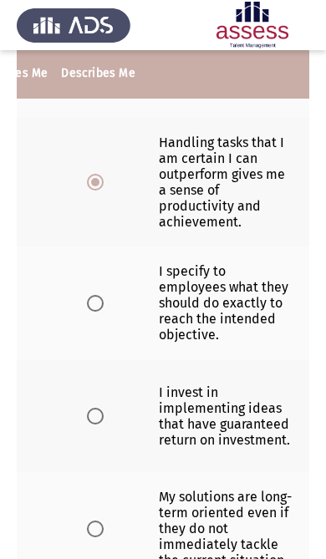
click at [103, 312] on label "Select an option" at bounding box center [98, 303] width 23 height 17
click at [103, 312] on input "Select an option" at bounding box center [95, 303] width 17 height 17
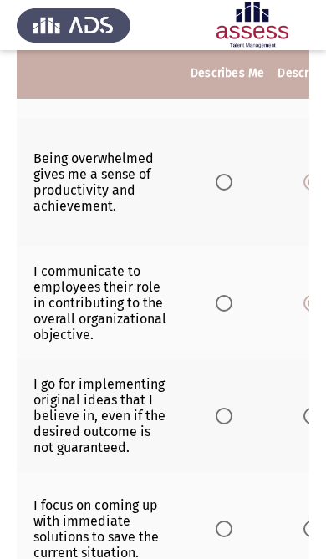
scroll to position [0, 0]
click at [229, 312] on span "Select an option" at bounding box center [224, 303] width 17 height 17
click at [229, 312] on input "Select an option" at bounding box center [224, 303] width 17 height 17
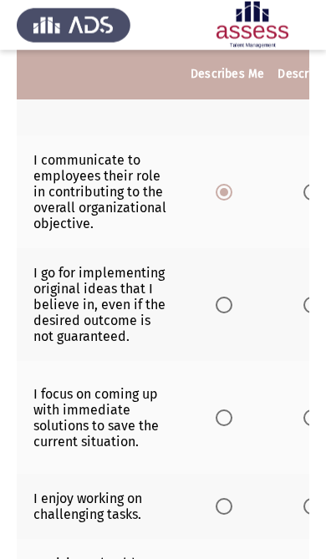
scroll to position [501, 0]
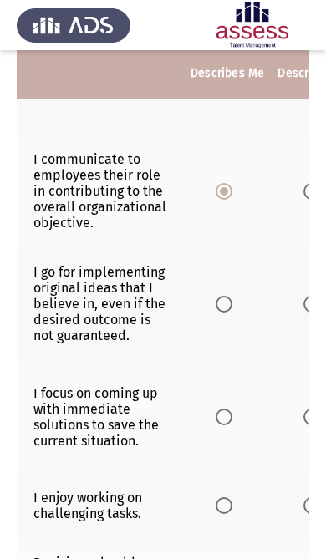
click at [232, 313] on span "Select an option" at bounding box center [224, 304] width 17 height 17
click at [232, 313] on input "Select an option" at bounding box center [224, 304] width 17 height 17
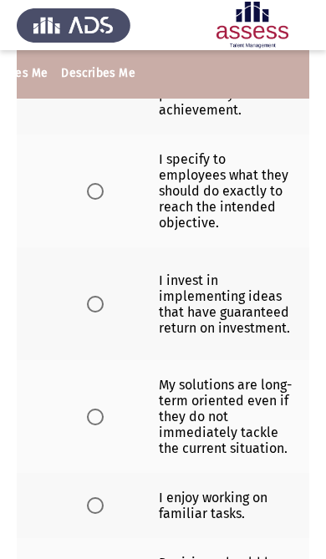
scroll to position [0, 233]
click at [103, 313] on label "Select an option" at bounding box center [98, 304] width 23 height 17
click at [103, 313] on input "Select an option" at bounding box center [95, 304] width 17 height 17
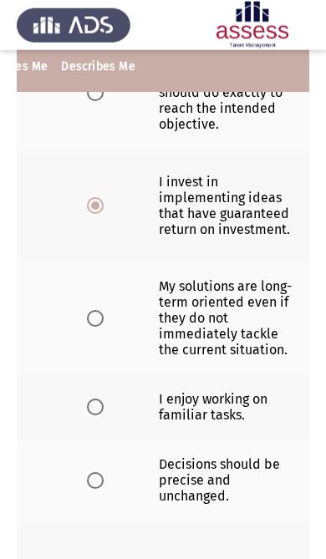
scroll to position [600, 0]
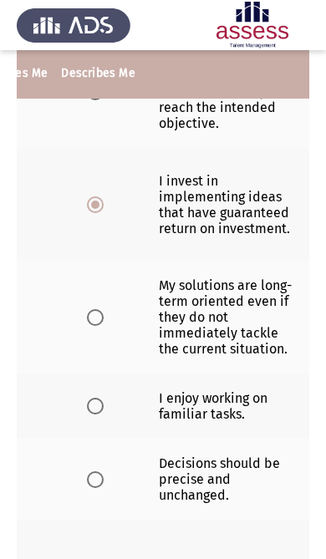
click at [96, 326] on span "Select an option" at bounding box center [95, 317] width 17 height 17
click at [96, 326] on input "Select an option" at bounding box center [95, 317] width 17 height 17
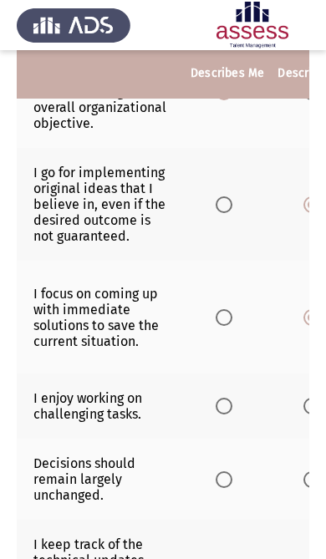
scroll to position [0, 0]
click at [227, 326] on span "Select an option" at bounding box center [224, 317] width 17 height 17
click at [227, 326] on input "Select an option" at bounding box center [224, 317] width 17 height 17
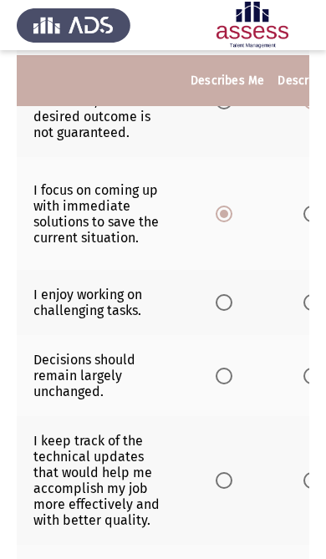
scroll to position [719, 0]
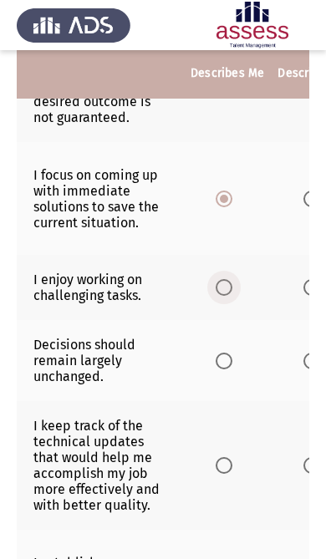
click at [232, 296] on span "Select an option" at bounding box center [224, 287] width 17 height 17
click at [232, 296] on input "Select an option" at bounding box center [224, 287] width 17 height 17
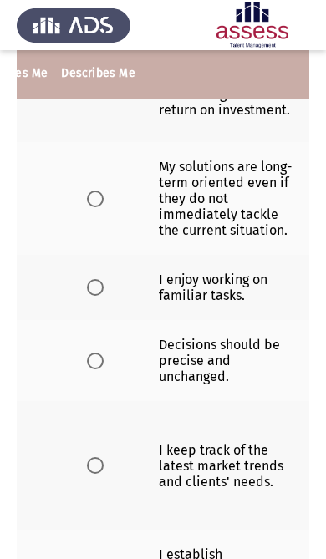
scroll to position [0, 233]
click at [100, 369] on label "Select an option" at bounding box center [98, 361] width 23 height 17
click at [100, 369] on input "Select an option" at bounding box center [95, 361] width 17 height 17
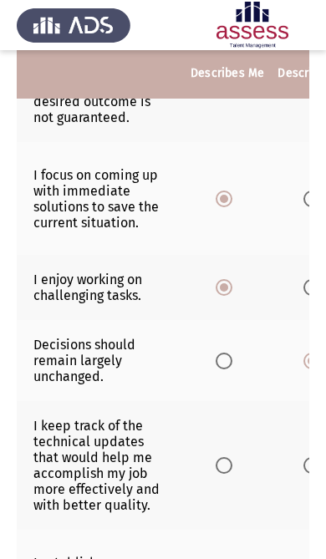
scroll to position [0, 0]
click at [223, 369] on span "Select an option" at bounding box center [224, 361] width 17 height 17
click at [223, 369] on input "Select an option" at bounding box center [224, 361] width 17 height 17
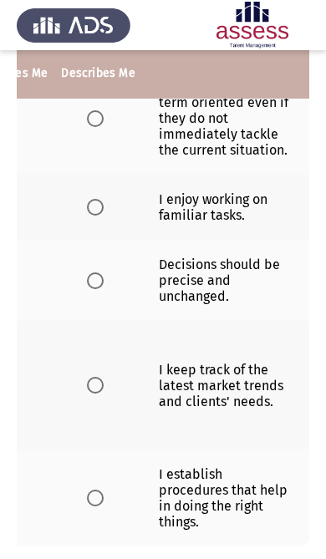
scroll to position [0, 233]
click at [104, 506] on label "Select an option" at bounding box center [98, 498] width 23 height 17
click at [104, 506] on input "Select an option" at bounding box center [95, 498] width 17 height 17
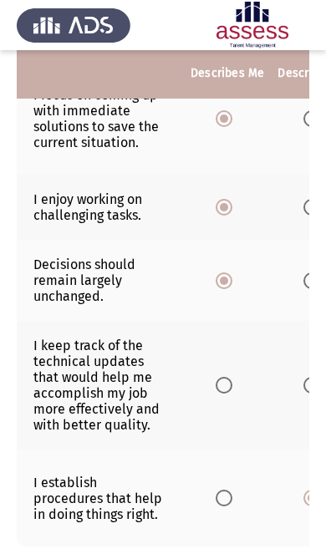
scroll to position [0, 0]
click at [222, 506] on span "Select an option" at bounding box center [224, 498] width 17 height 17
click at [222, 506] on input "Select an option" at bounding box center [224, 498] width 17 height 17
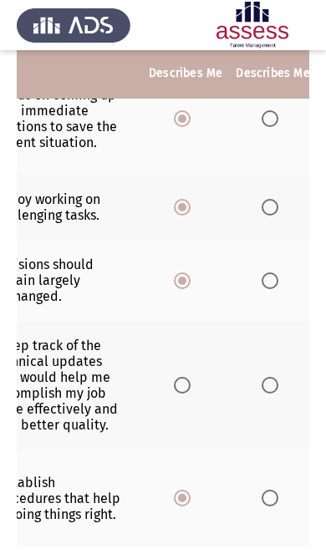
scroll to position [0, 41]
click at [186, 394] on span "Select an option" at bounding box center [183, 385] width 17 height 17
click at [186, 394] on input "Select an option" at bounding box center [183, 385] width 17 height 17
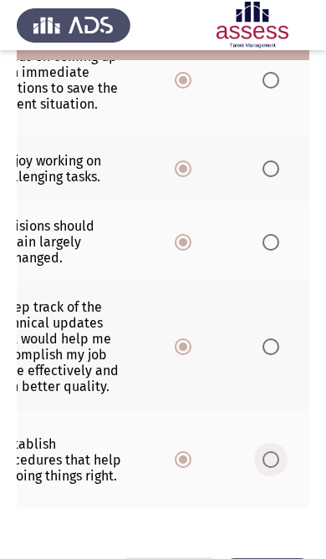
scroll to position [852, 0]
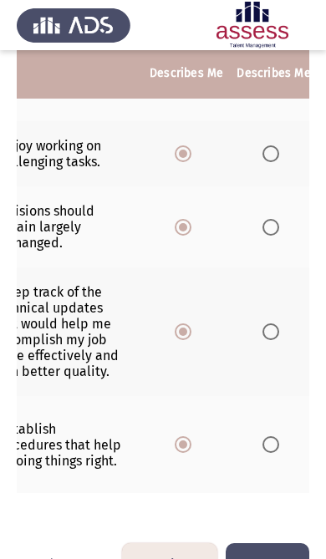
click at [279, 558] on button "Next" at bounding box center [268, 564] width 84 height 43
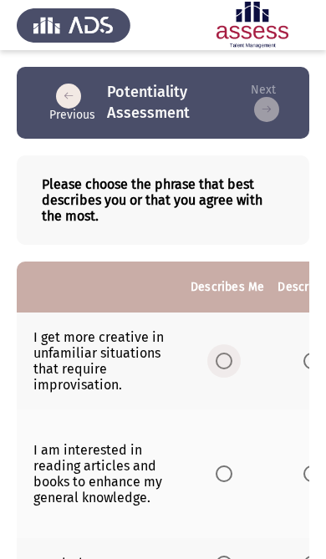
click at [231, 360] on span "Select an option" at bounding box center [224, 361] width 17 height 17
click at [231, 360] on input "Select an option" at bounding box center [224, 361] width 17 height 17
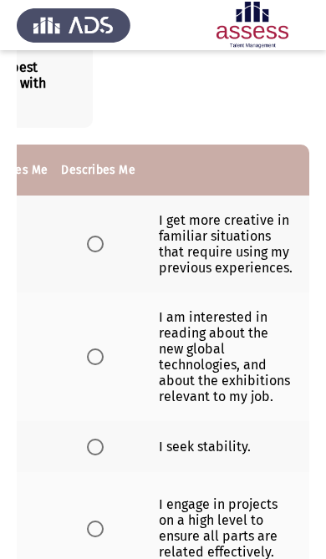
scroll to position [132, 0]
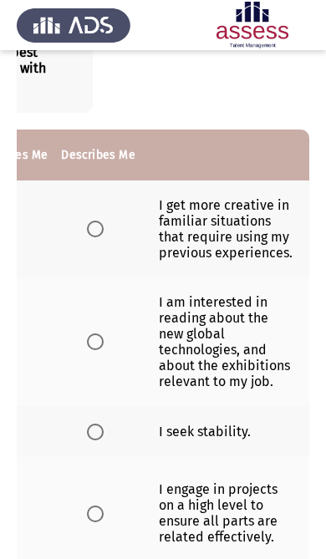
click at [111, 342] on th at bounding box center [97, 341] width 87 height 129
click at [94, 349] on span "Select an option" at bounding box center [95, 341] width 17 height 17
click at [94, 349] on input "Select an option" at bounding box center [95, 341] width 17 height 17
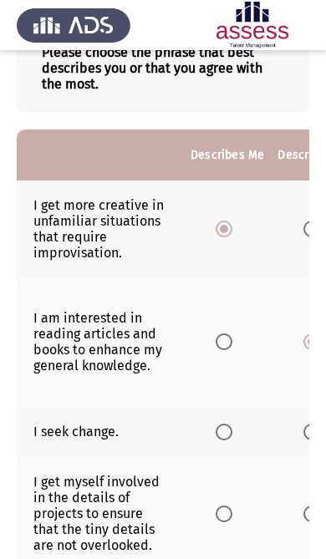
scroll to position [0, 0]
click at [221, 350] on span "Select an option" at bounding box center [224, 341] width 17 height 17
click at [221, 350] on input "Select an option" at bounding box center [224, 341] width 17 height 17
click at [231, 440] on span "Select an option" at bounding box center [224, 432] width 17 height 17
click at [231, 440] on input "Select an option" at bounding box center [224, 432] width 17 height 17
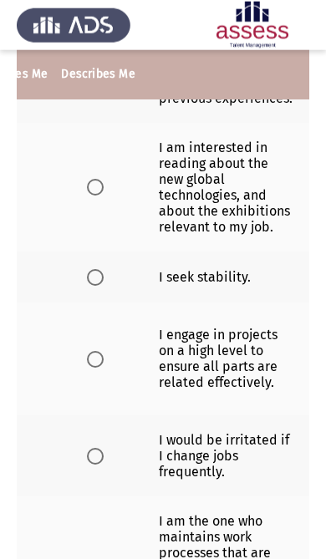
scroll to position [287, 0]
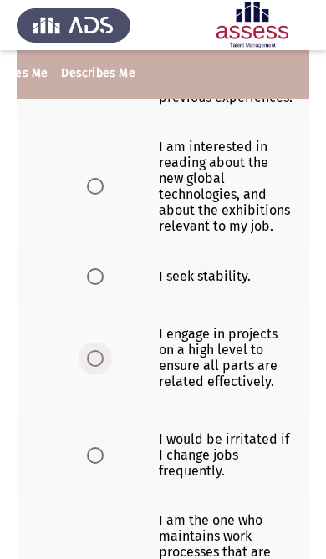
click at [101, 367] on label "Select an option" at bounding box center [98, 358] width 23 height 17
click at [101, 367] on input "Select an option" at bounding box center [95, 358] width 17 height 17
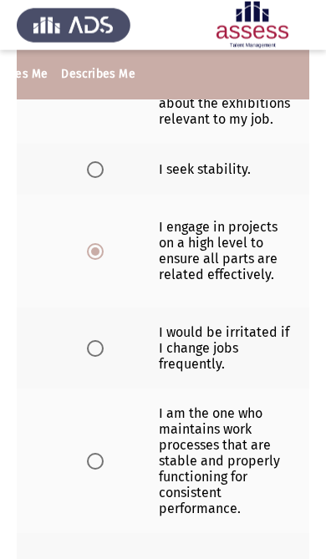
scroll to position [395, 0]
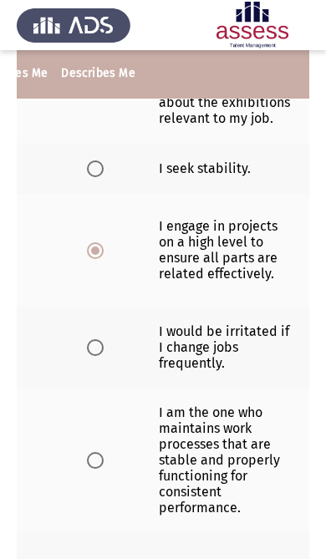
click at [97, 356] on span "Select an option" at bounding box center [95, 347] width 17 height 17
click at [97, 356] on input "Select an option" at bounding box center [95, 347] width 17 height 17
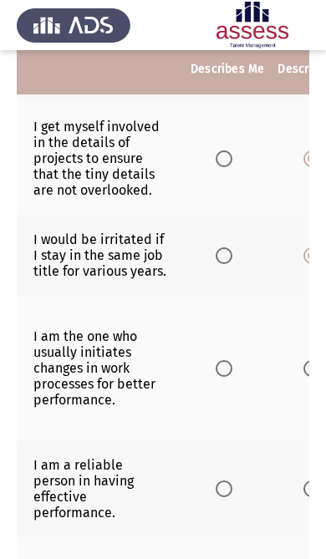
scroll to position [501, 0]
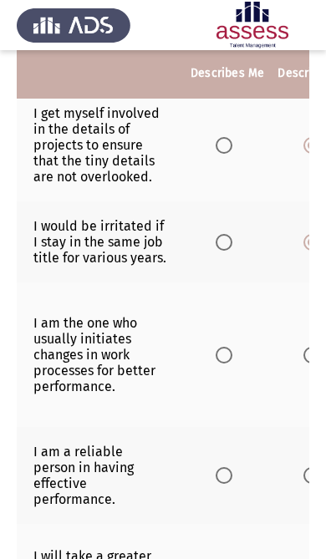
click at [225, 364] on span "Select an option" at bounding box center [224, 355] width 17 height 17
click at [225, 364] on input "Select an option" at bounding box center [224, 355] width 17 height 17
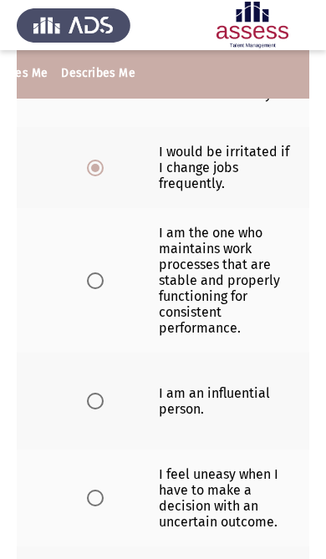
scroll to position [0, 233]
click at [104, 410] on label "Select an option" at bounding box center [98, 401] width 23 height 17
click at [104, 410] on input "Select an option" at bounding box center [95, 401] width 17 height 17
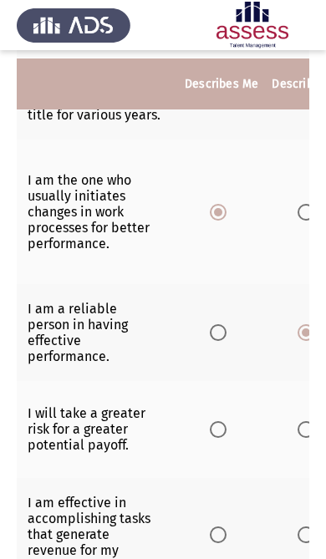
scroll to position [655, 0]
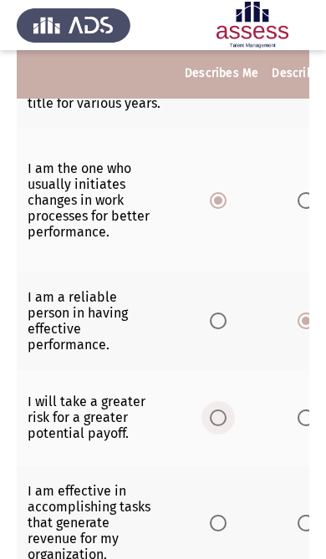
click at [215, 426] on span "Select an option" at bounding box center [218, 418] width 17 height 17
click at [215, 426] on input "Select an option" at bounding box center [218, 418] width 17 height 17
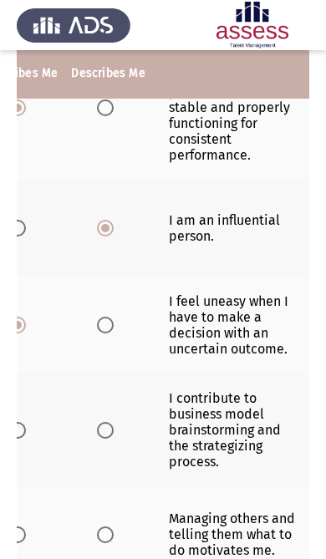
scroll to position [0, 207]
click at [120, 439] on label "Select an option" at bounding box center [107, 430] width 23 height 17
click at [113, 439] on input "Select an option" at bounding box center [104, 430] width 17 height 17
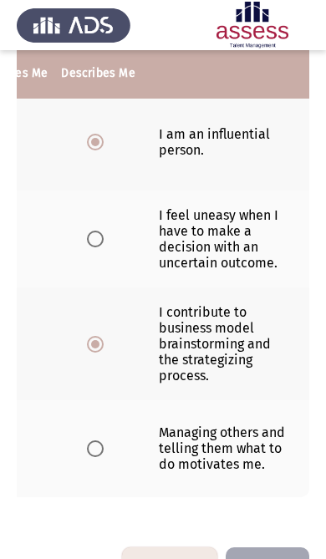
scroll to position [0, 233]
click at [99, 457] on span "Select an option" at bounding box center [95, 448] width 17 height 17
click at [99, 457] on input "Select an option" at bounding box center [95, 448] width 17 height 17
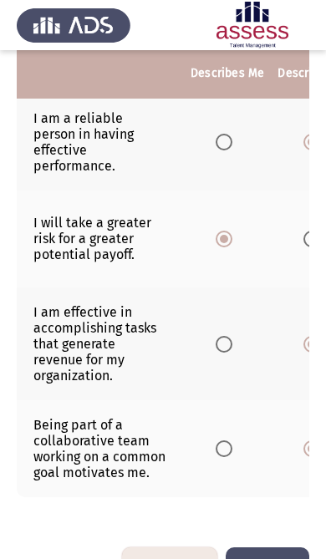
scroll to position [0, 0]
click at [263, 558] on button "Next" at bounding box center [268, 568] width 84 height 43
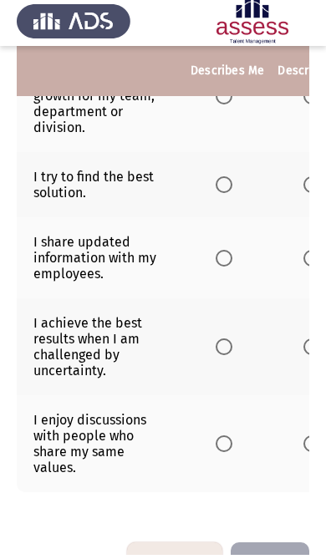
scroll to position [786, 0]
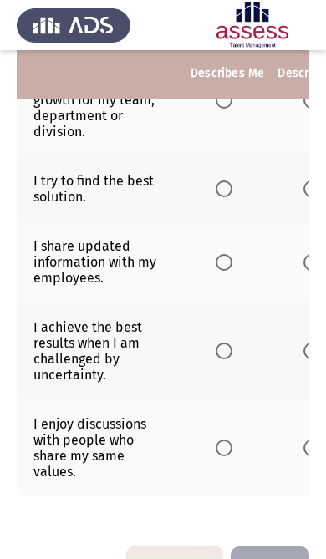
click at [224, 456] on span "Select an option" at bounding box center [224, 448] width 17 height 17
click at [224, 456] on input "Select an option" at bounding box center [224, 448] width 17 height 17
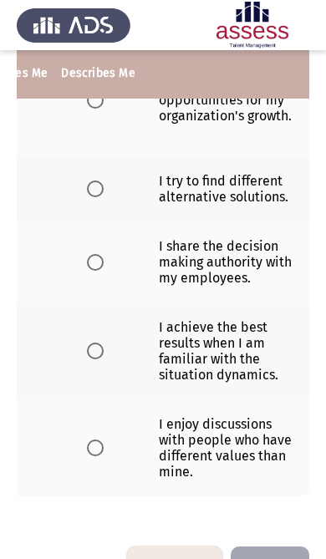
scroll to position [0, 233]
click at [103, 456] on label "Select an option" at bounding box center [98, 448] width 23 height 17
click at [103, 456] on input "Select an option" at bounding box center [95, 448] width 17 height 17
click at [104, 359] on label "Select an option" at bounding box center [98, 351] width 23 height 17
click at [104, 359] on input "Select an option" at bounding box center [95, 351] width 17 height 17
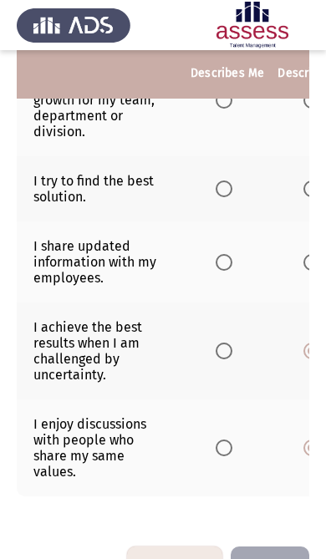
scroll to position [0, 0]
click at [220, 456] on span "Select an option" at bounding box center [224, 448] width 17 height 17
click at [220, 456] on input "Select an option" at bounding box center [224, 448] width 17 height 17
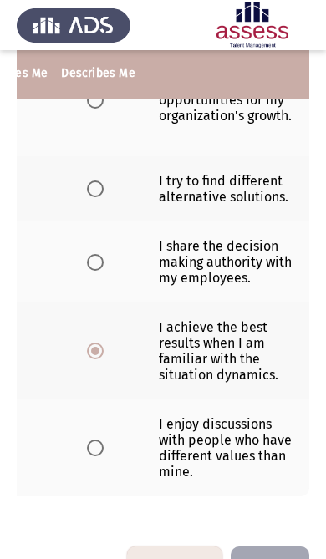
scroll to position [0, 233]
click at [103, 456] on label "Select an option" at bounding box center [98, 448] width 23 height 17
click at [103, 456] on input "Select an option" at bounding box center [95, 448] width 17 height 17
click at [103, 271] on label "Select an option" at bounding box center [98, 262] width 23 height 17
click at [103, 271] on input "Select an option" at bounding box center [95, 262] width 17 height 17
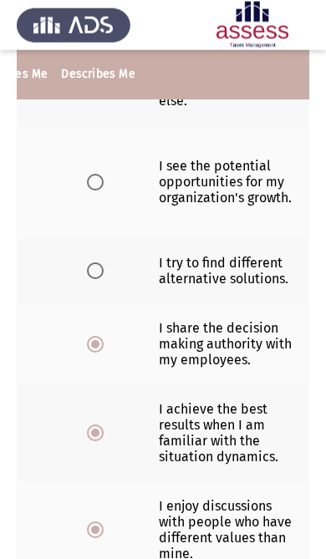
scroll to position [705, 0]
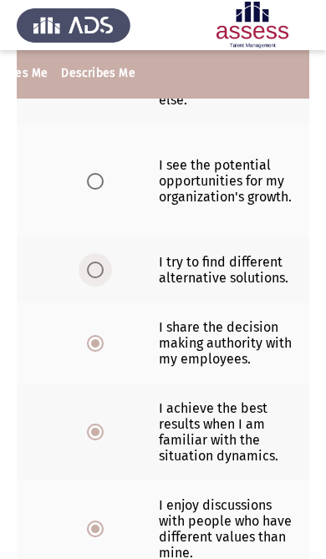
click at [87, 278] on span "Select an option" at bounding box center [95, 270] width 17 height 17
click at [87, 278] on input "Select an option" at bounding box center [95, 270] width 17 height 17
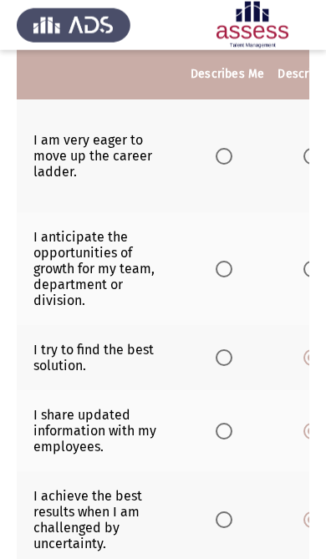
scroll to position [618, 0]
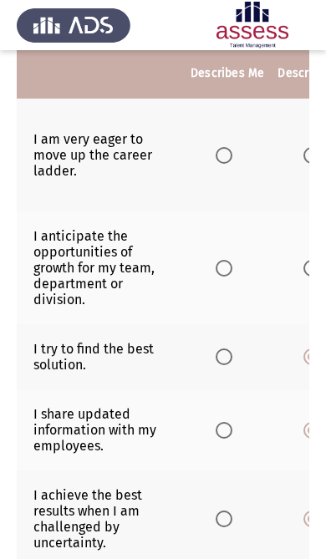
click at [229, 277] on span "Select an option" at bounding box center [224, 268] width 17 height 17
click at [229, 277] on input "Select an option" at bounding box center [224, 268] width 17 height 17
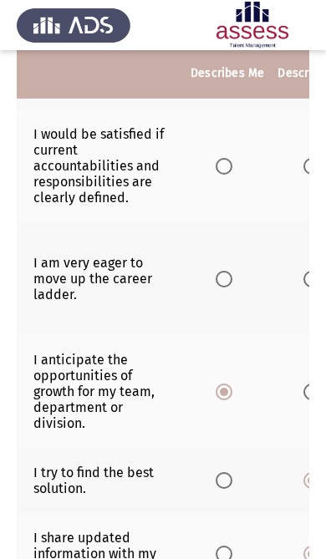
scroll to position [0, 0]
click at [232, 287] on span "Select an option" at bounding box center [224, 279] width 17 height 17
click at [232, 287] on input "Select an option" at bounding box center [224, 279] width 17 height 17
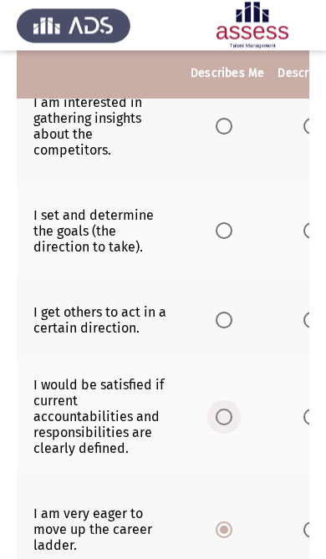
scroll to position [243, 0]
click at [239, 425] on label "Select an option" at bounding box center [227, 417] width 23 height 17
click at [232, 425] on input "Select an option" at bounding box center [224, 417] width 17 height 17
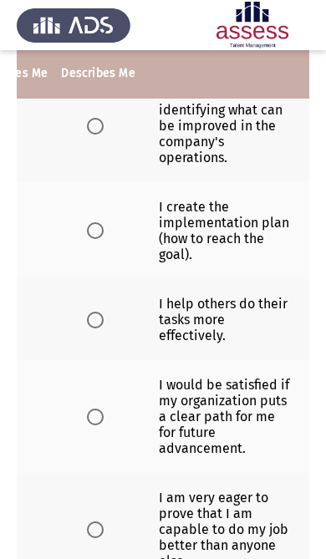
scroll to position [0, 233]
click at [104, 425] on label "Select an option" at bounding box center [98, 417] width 23 height 17
click at [104, 425] on input "Select an option" at bounding box center [95, 417] width 17 height 17
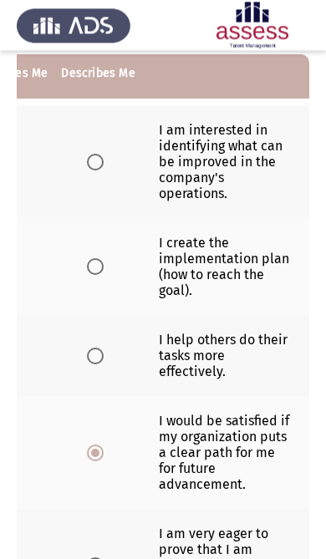
scroll to position [207, 0]
click at [99, 364] on label "Select an option" at bounding box center [98, 356] width 23 height 17
click at [99, 364] on input "Select an option" at bounding box center [95, 356] width 17 height 17
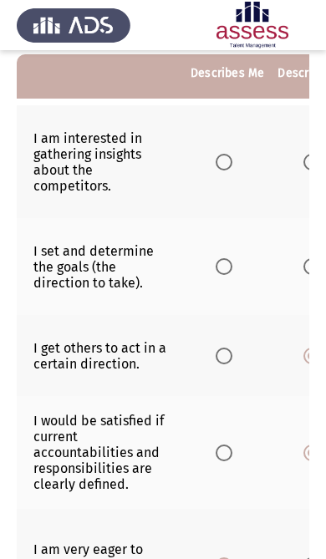
scroll to position [0, 0]
click at [239, 270] on label "Select an option" at bounding box center [227, 266] width 23 height 17
click at [232, 270] on input "Select an option" at bounding box center [224, 266] width 17 height 17
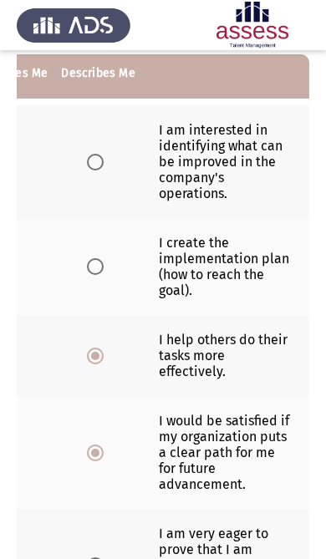
scroll to position [0, 233]
click at [97, 170] on span "Select an option" at bounding box center [95, 162] width 17 height 17
click at [97, 170] on input "Select an option" at bounding box center [95, 162] width 17 height 17
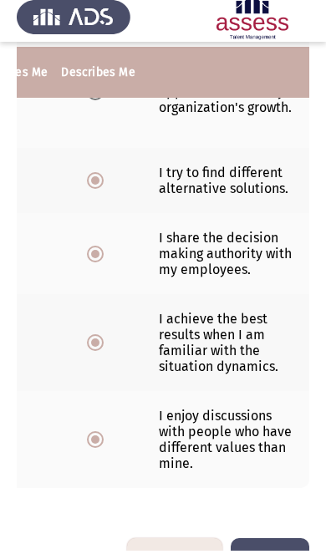
scroll to position [786, 0]
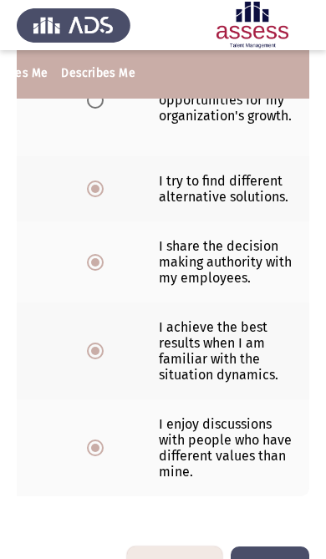
click at [286, 558] on button "End" at bounding box center [270, 568] width 79 height 43
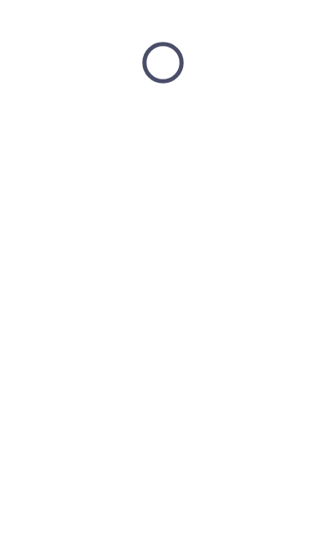
scroll to position [0, 0]
